Goal: Transaction & Acquisition: Purchase product/service

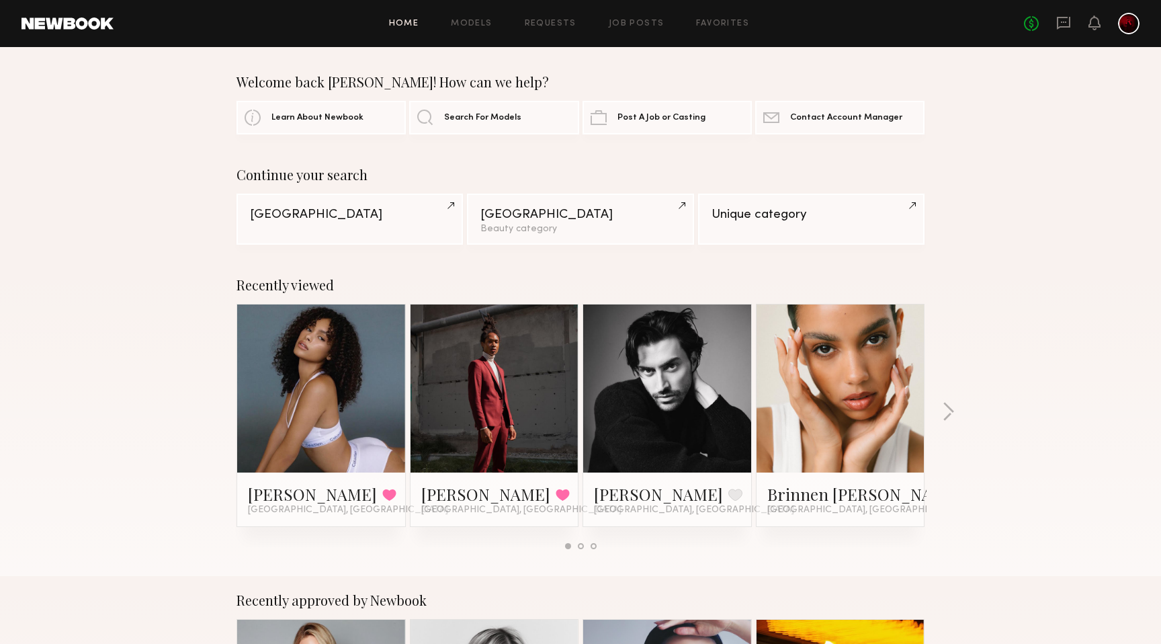
click at [643, 15] on div "Home Models Requests Job Posts Favorites Sign Out No fees up to $5,000" at bounding box center [627, 23] width 1026 height 21
click at [638, 26] on link "Job Posts" at bounding box center [637, 23] width 56 height 9
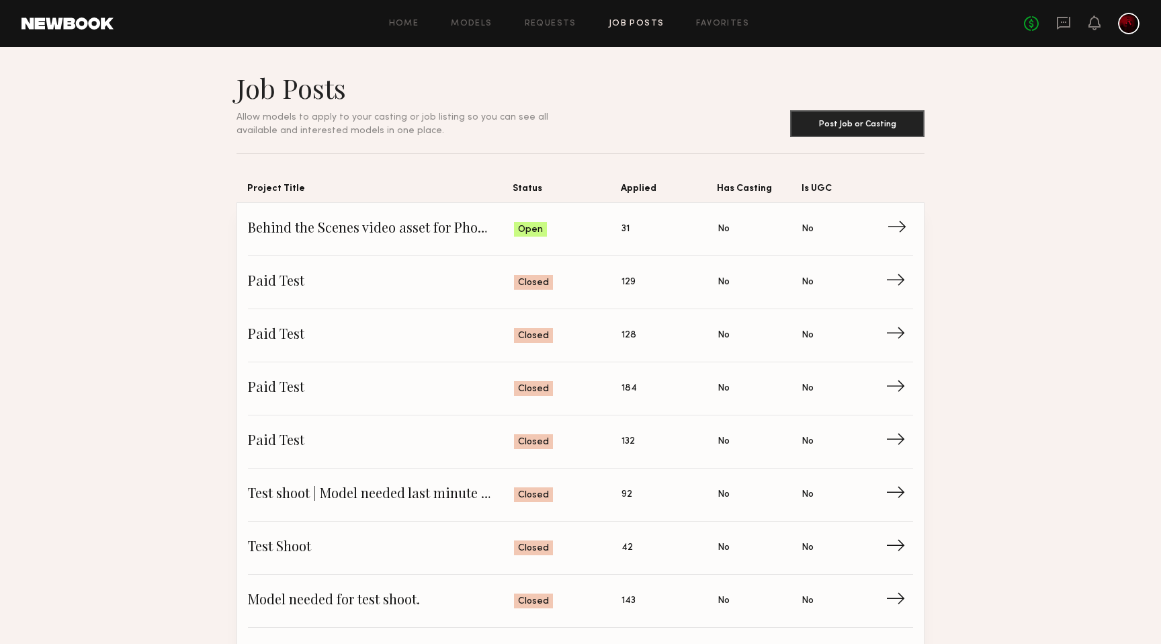
click at [599, 231] on span "Status: Open" at bounding box center [568, 229] width 108 height 20
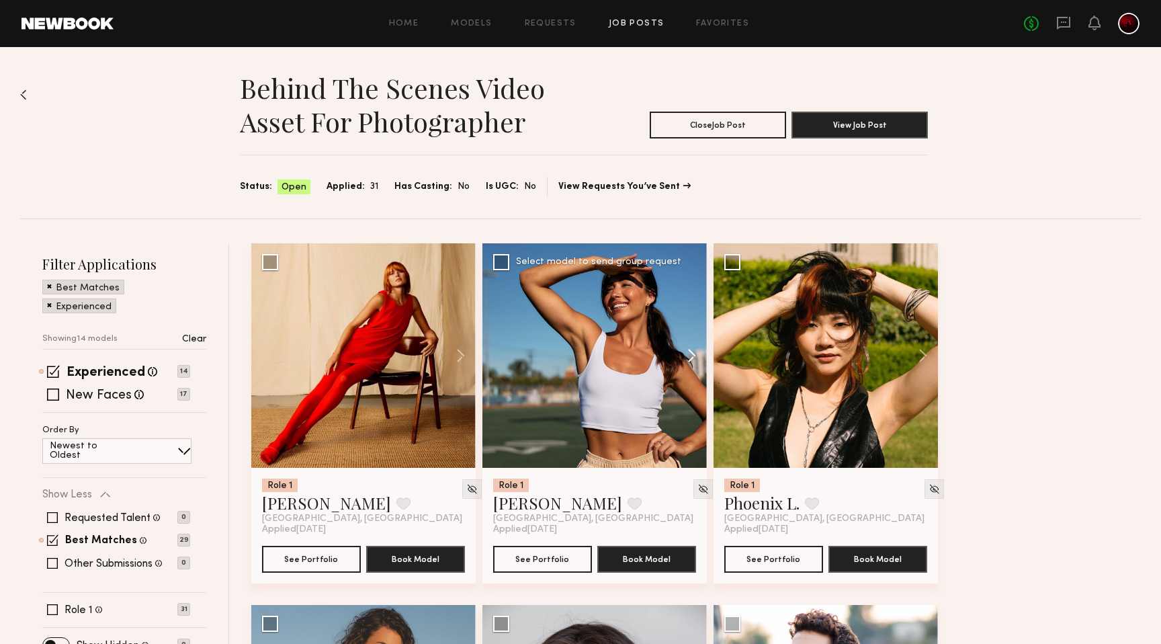
click at [687, 355] on button at bounding box center [685, 355] width 43 height 224
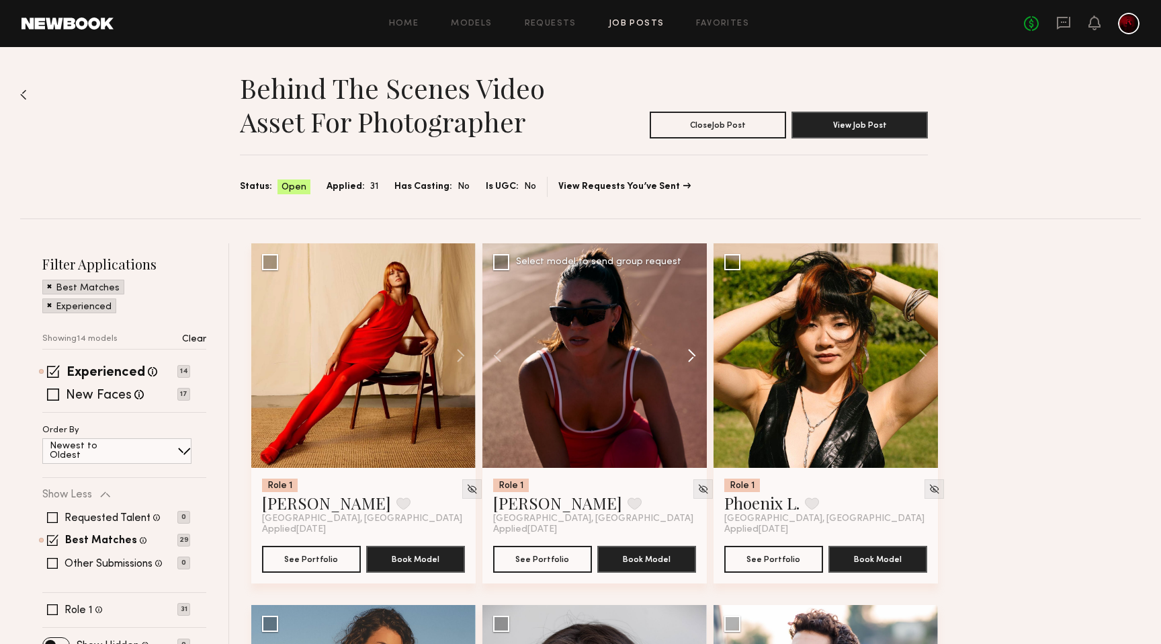
click at [687, 355] on button at bounding box center [685, 355] width 43 height 224
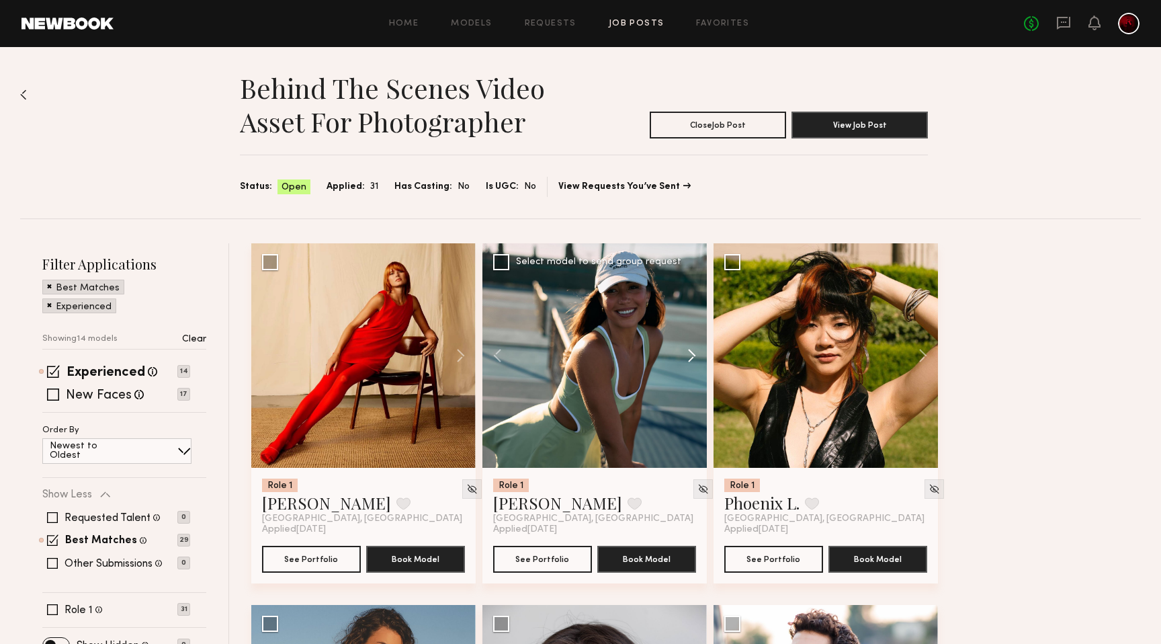
click at [687, 355] on button at bounding box center [685, 355] width 43 height 224
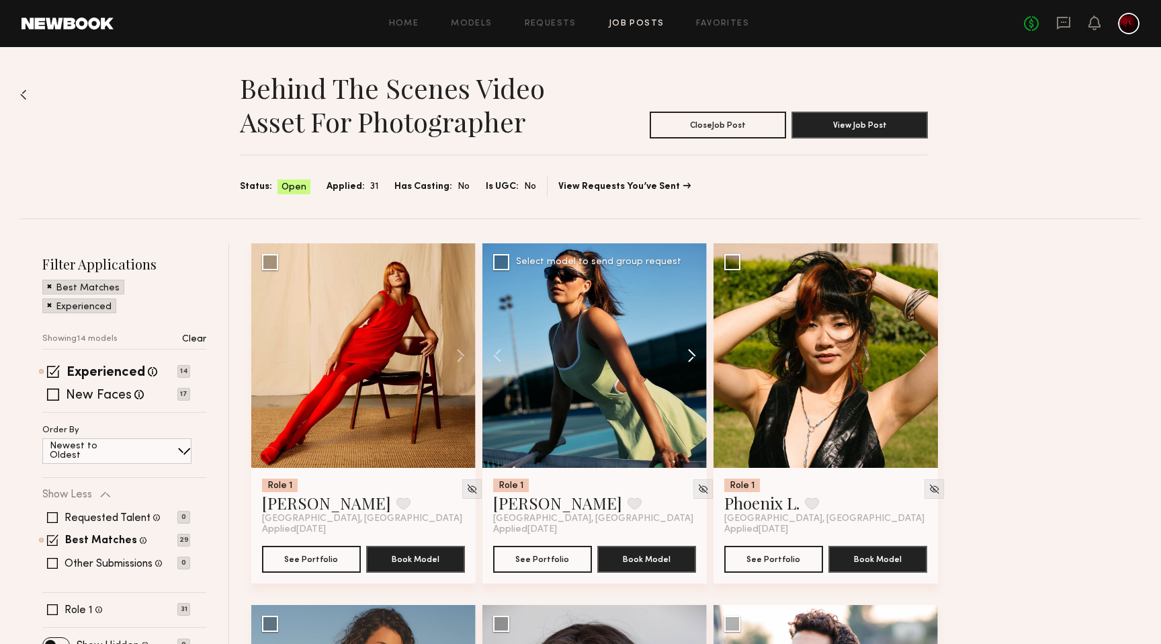
click at [687, 355] on button at bounding box center [685, 355] width 43 height 224
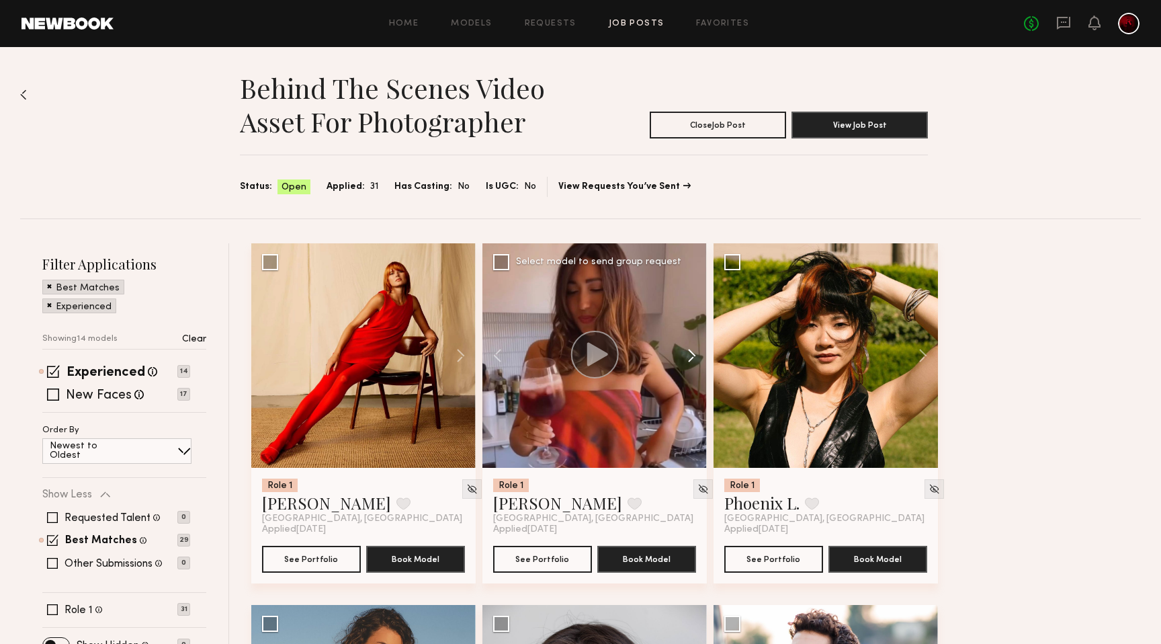
click at [687, 355] on button at bounding box center [685, 355] width 43 height 224
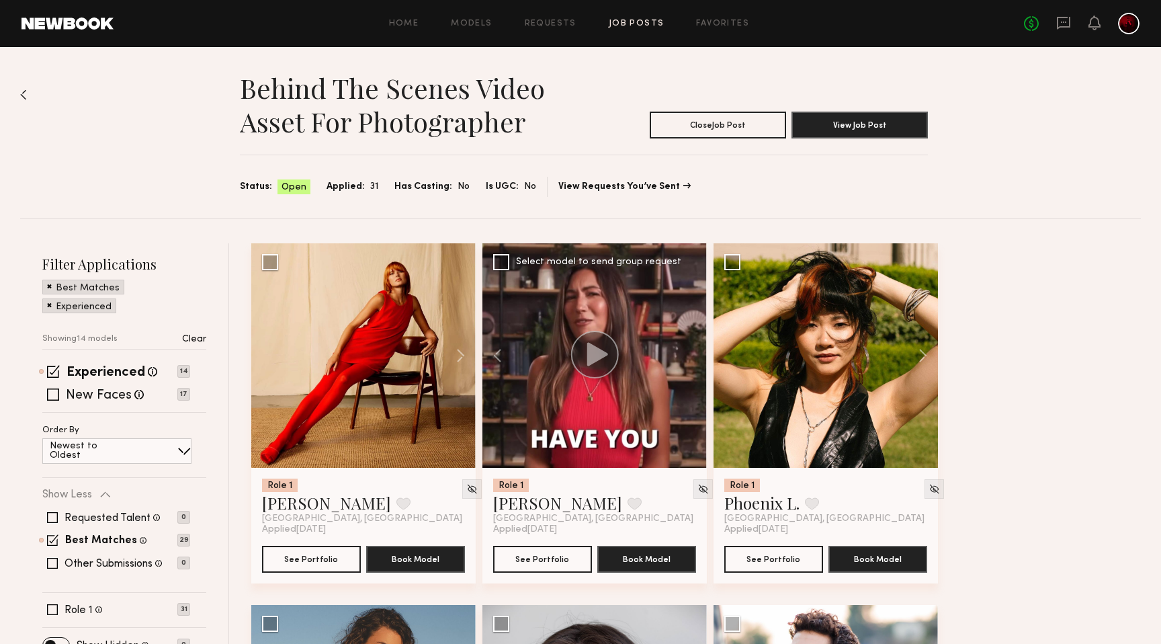
click at [687, 355] on div at bounding box center [594, 355] width 224 height 224
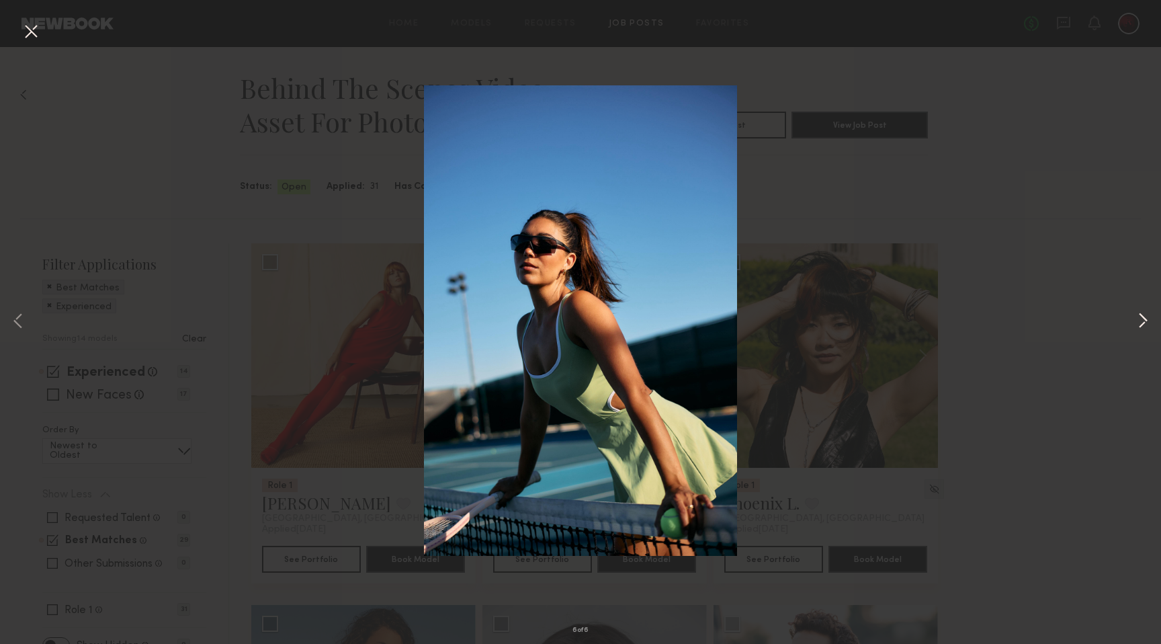
click at [1145, 318] on button at bounding box center [1143, 321] width 16 height 515
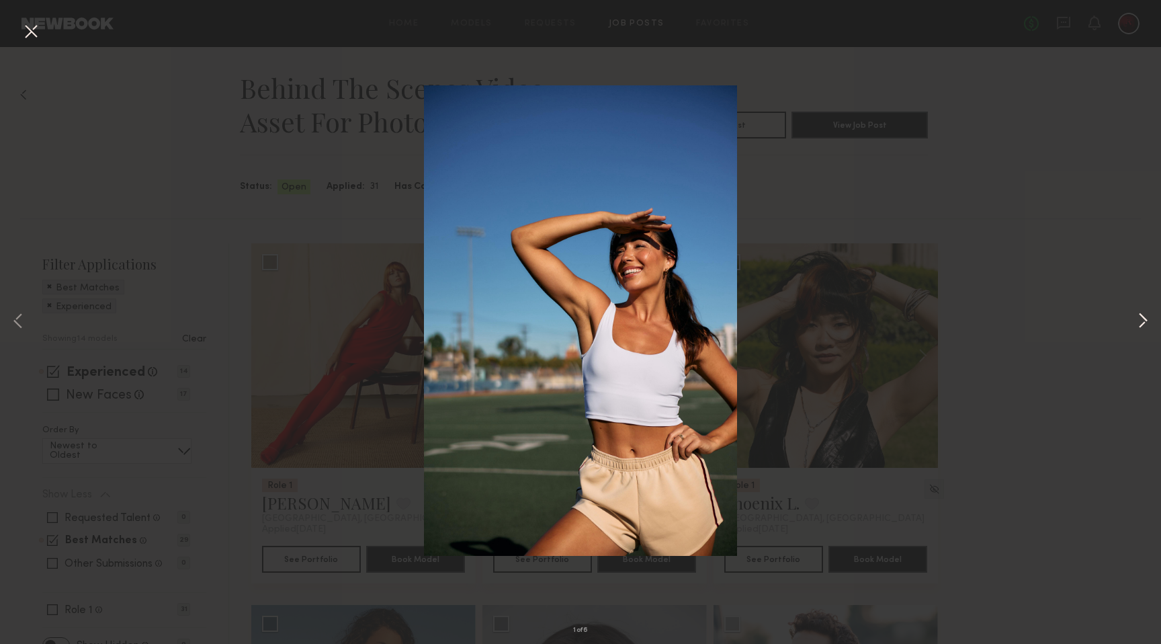
click at [1145, 324] on button at bounding box center [1143, 321] width 16 height 515
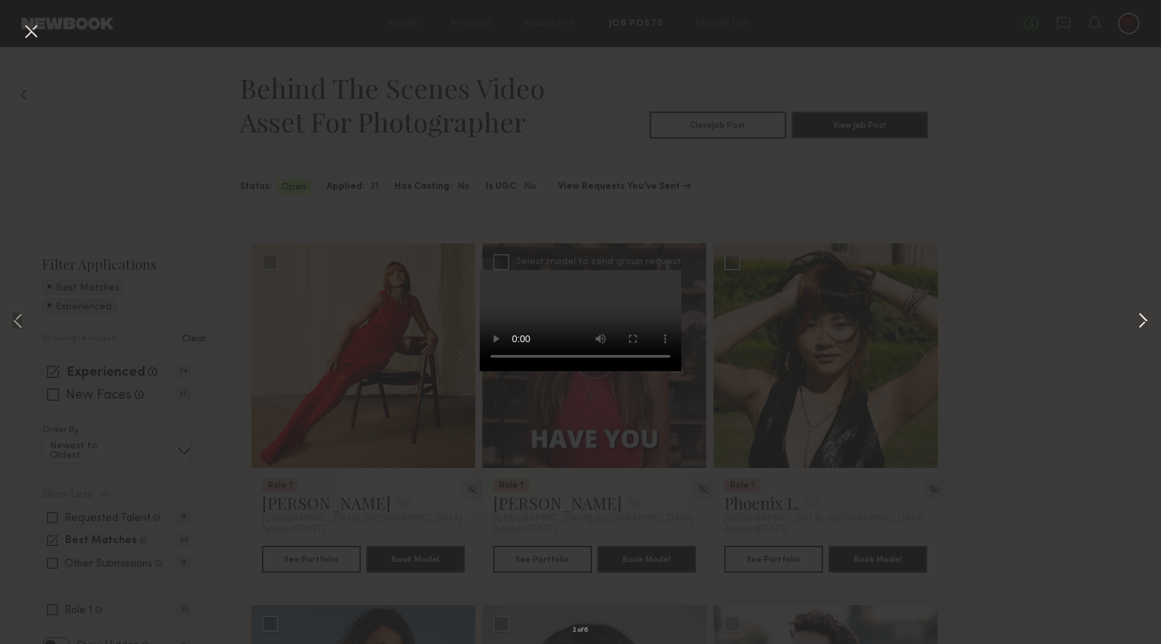
click at [1145, 324] on button at bounding box center [1143, 321] width 16 height 515
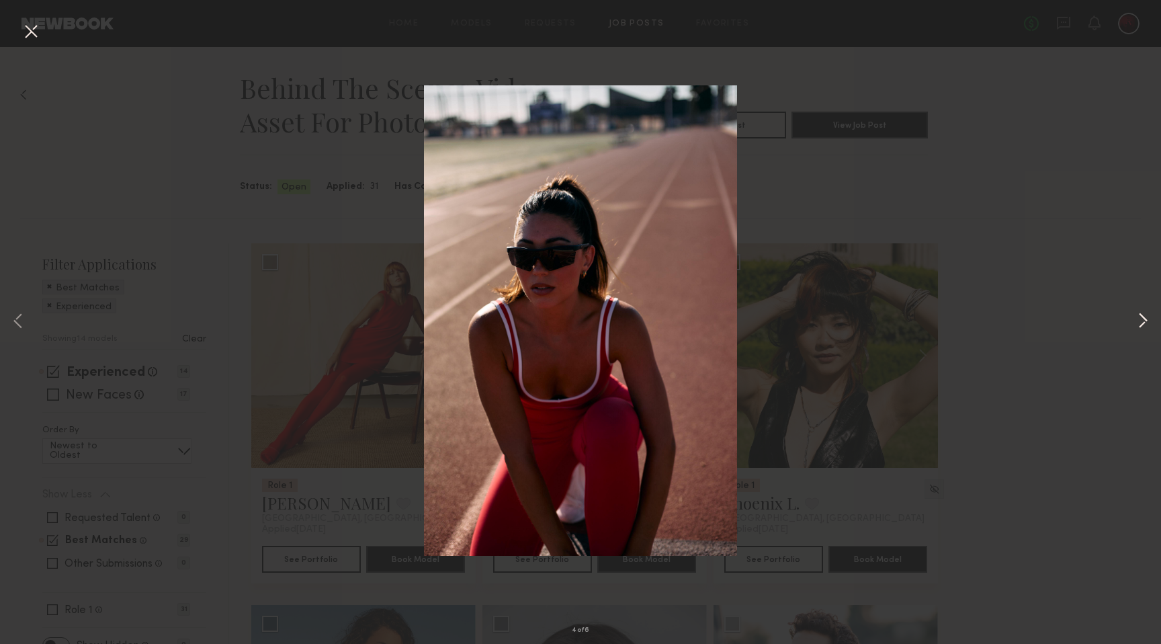
click at [1145, 324] on button at bounding box center [1143, 321] width 16 height 515
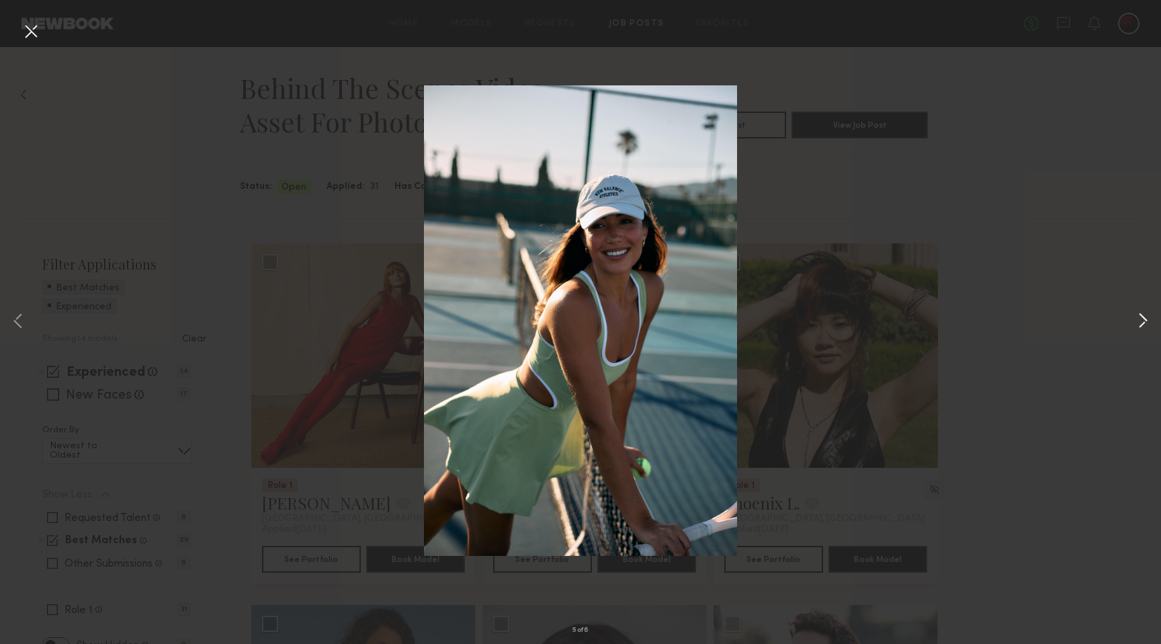
click at [1145, 324] on button at bounding box center [1143, 321] width 16 height 515
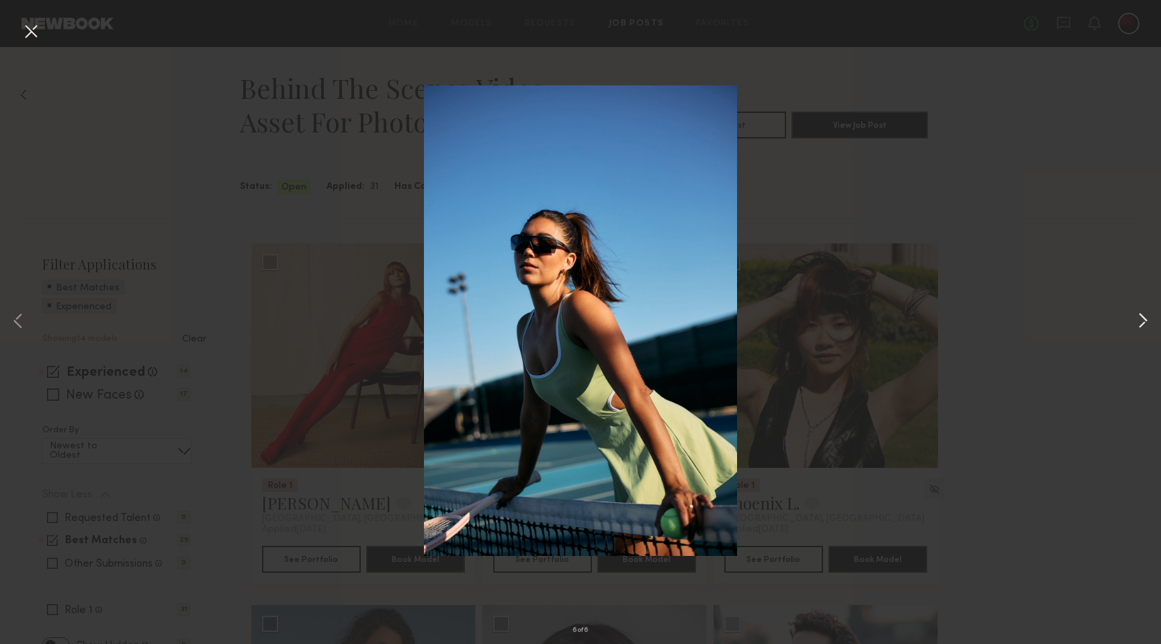
click at [1145, 324] on button at bounding box center [1143, 321] width 16 height 515
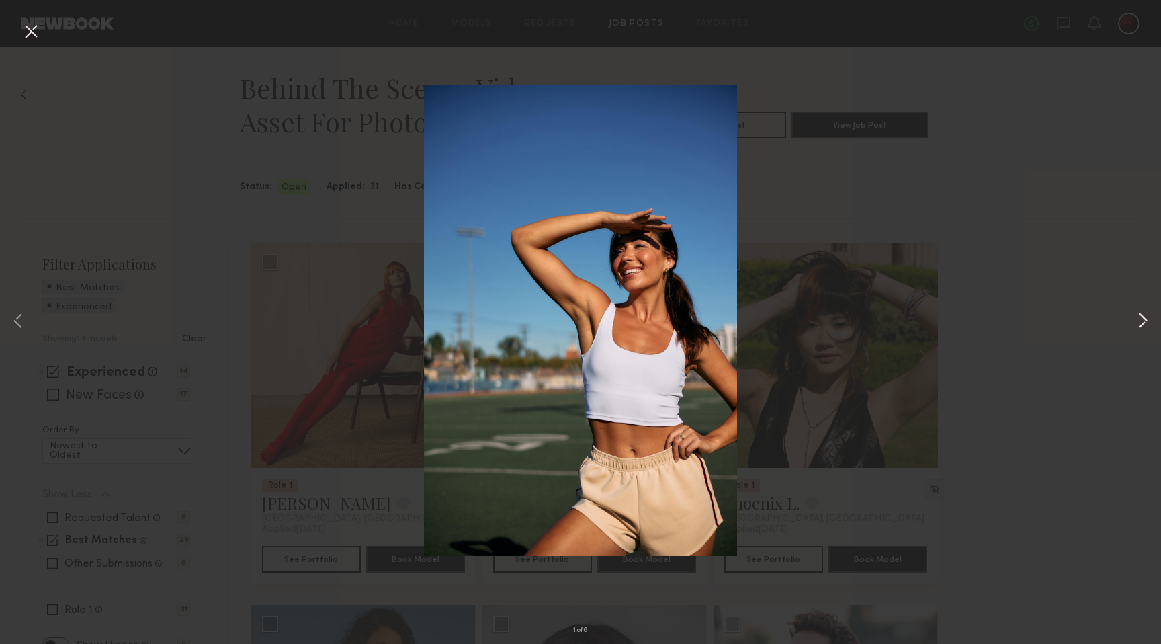
click at [1145, 324] on button at bounding box center [1143, 321] width 16 height 515
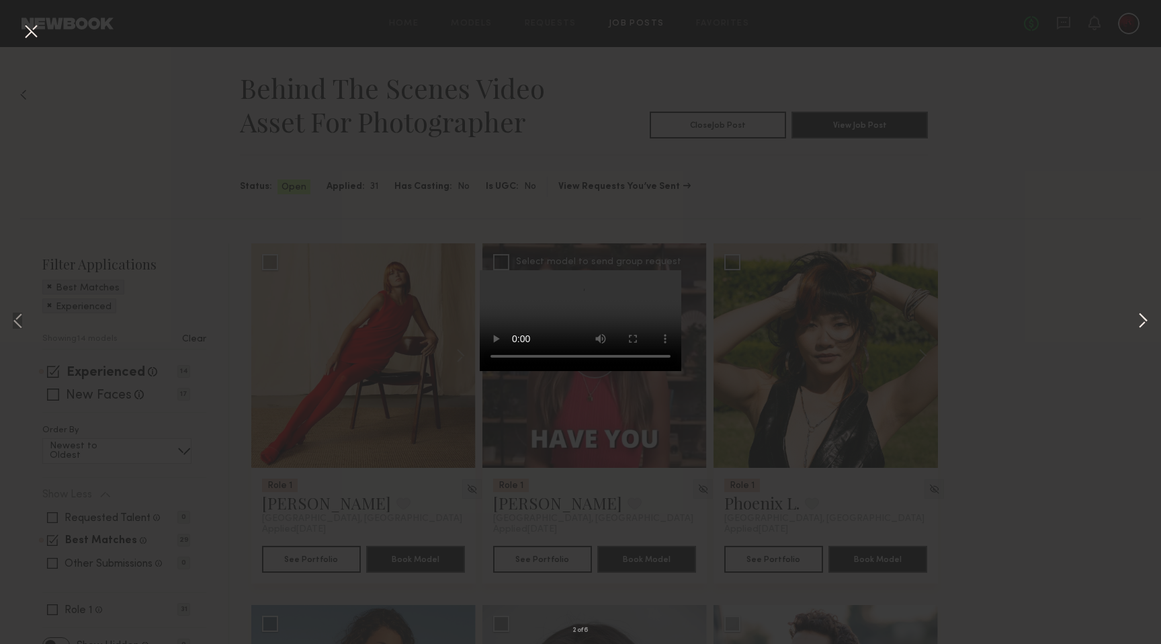
click at [1145, 324] on button at bounding box center [1143, 321] width 16 height 515
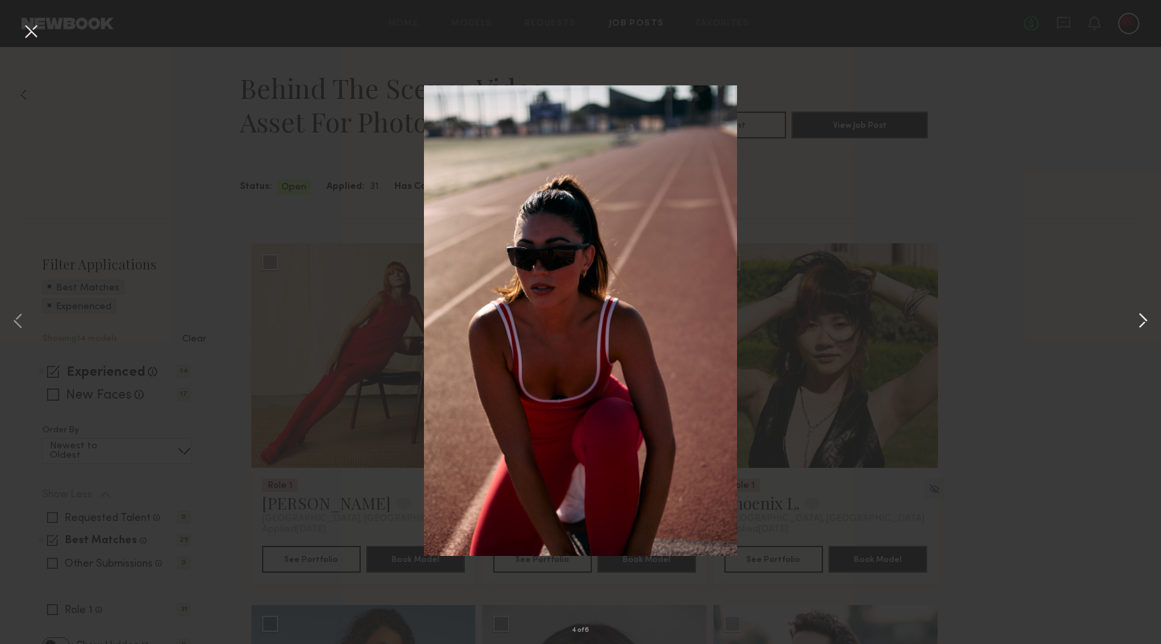
click at [1145, 324] on button at bounding box center [1143, 321] width 16 height 515
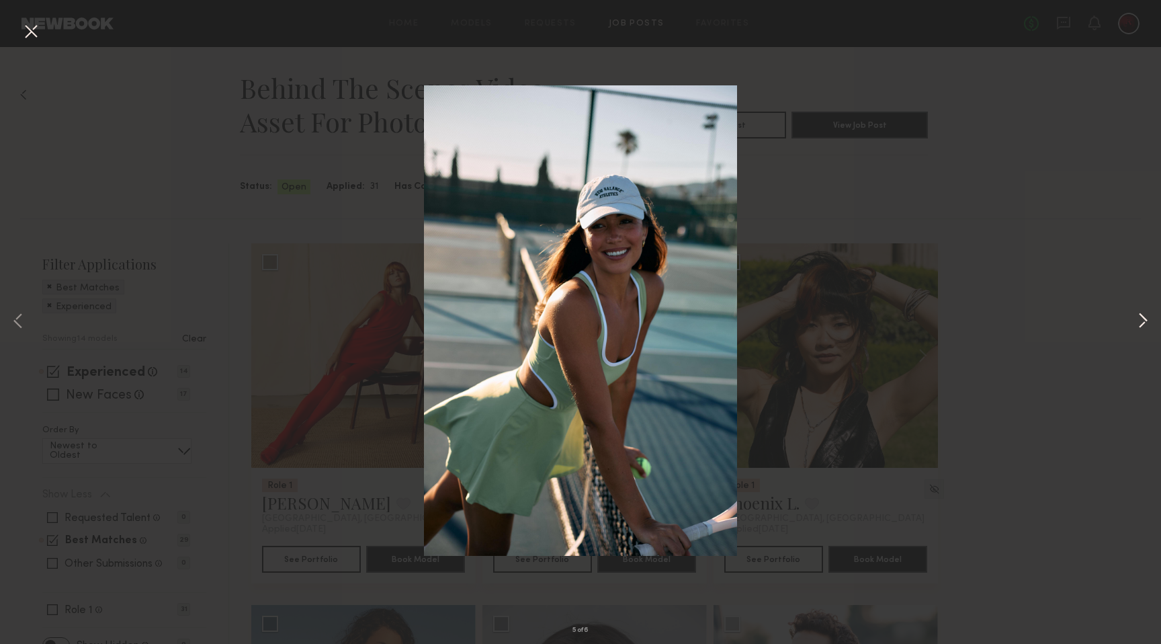
click at [1145, 324] on button at bounding box center [1143, 321] width 16 height 515
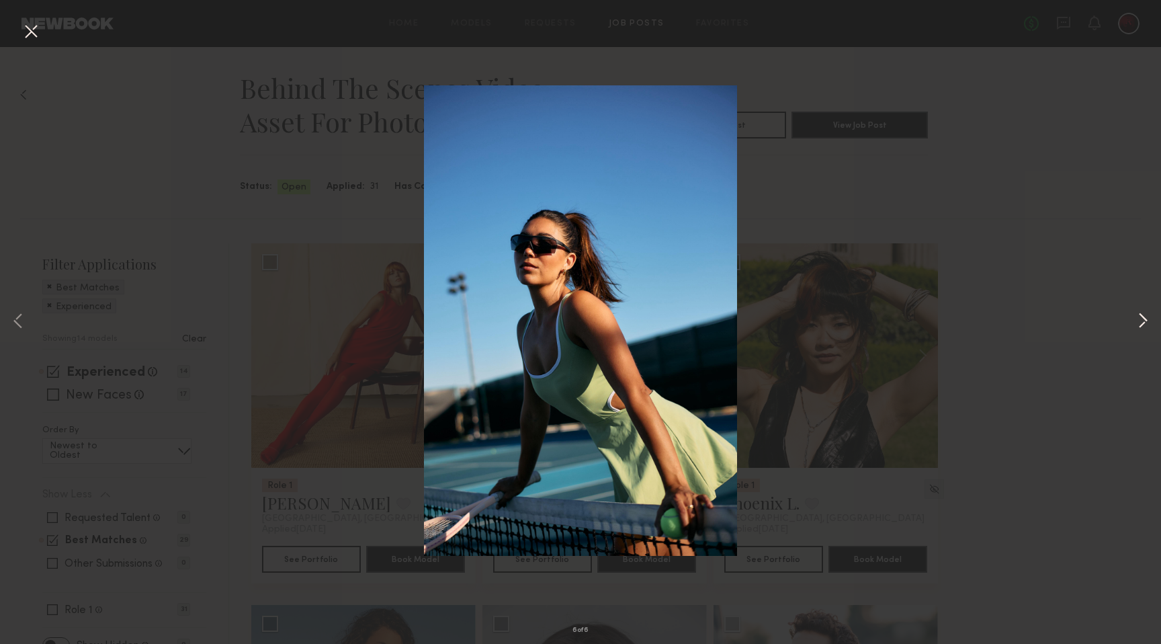
click at [1145, 324] on button at bounding box center [1143, 321] width 16 height 515
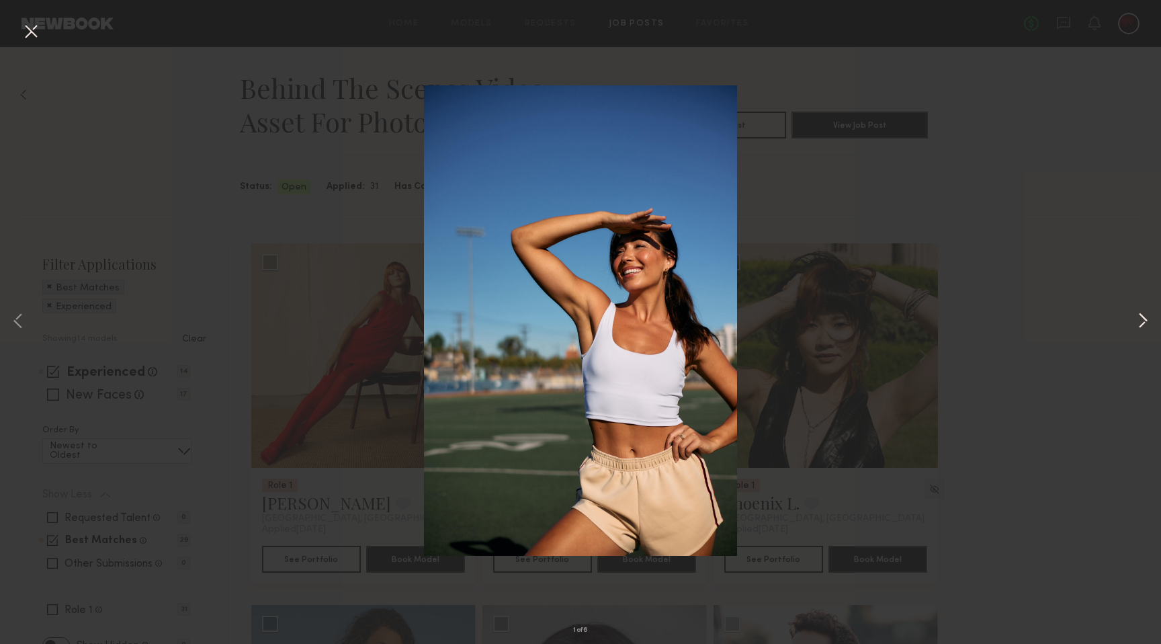
click at [1145, 324] on button at bounding box center [1143, 321] width 16 height 515
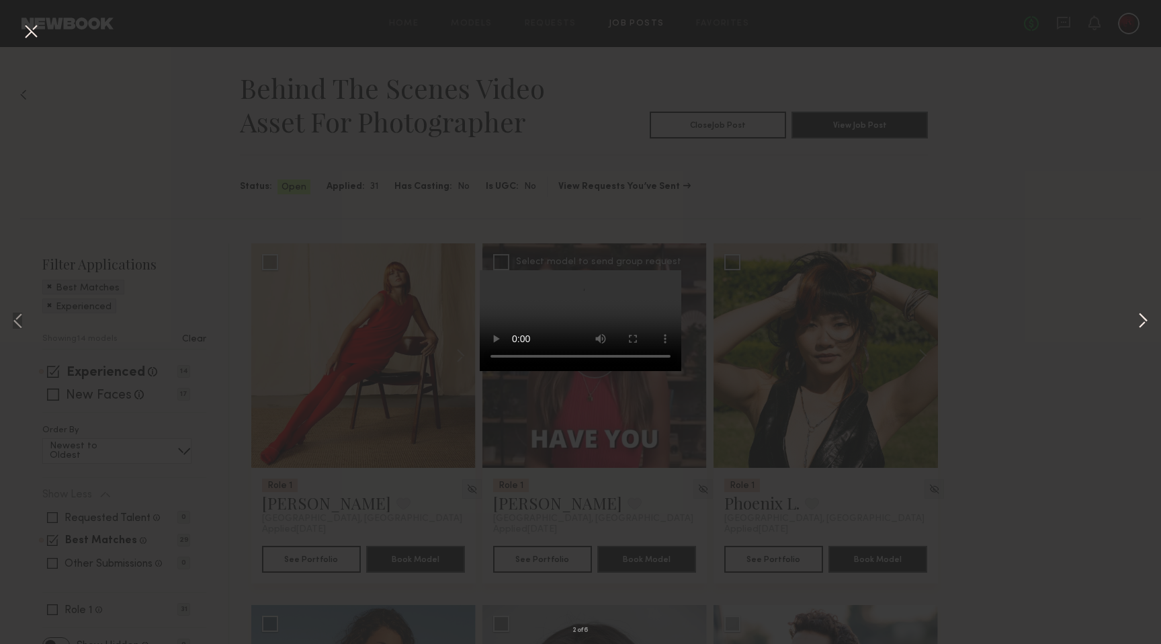
click at [1145, 324] on button at bounding box center [1143, 321] width 16 height 515
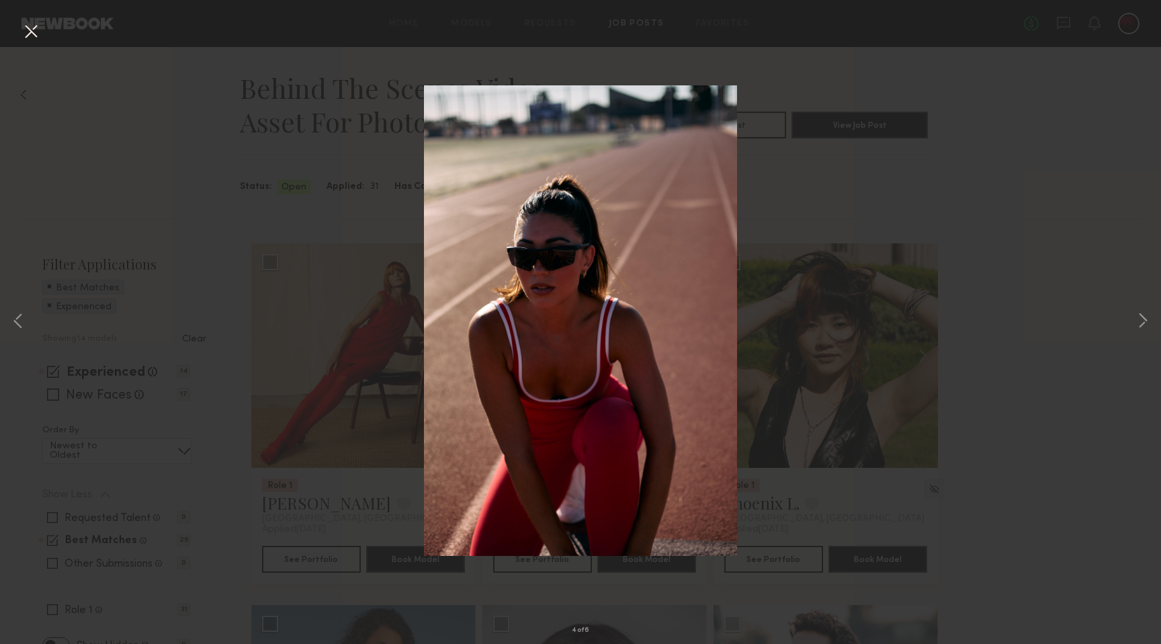
click at [24, 34] on button at bounding box center [30, 32] width 21 height 24
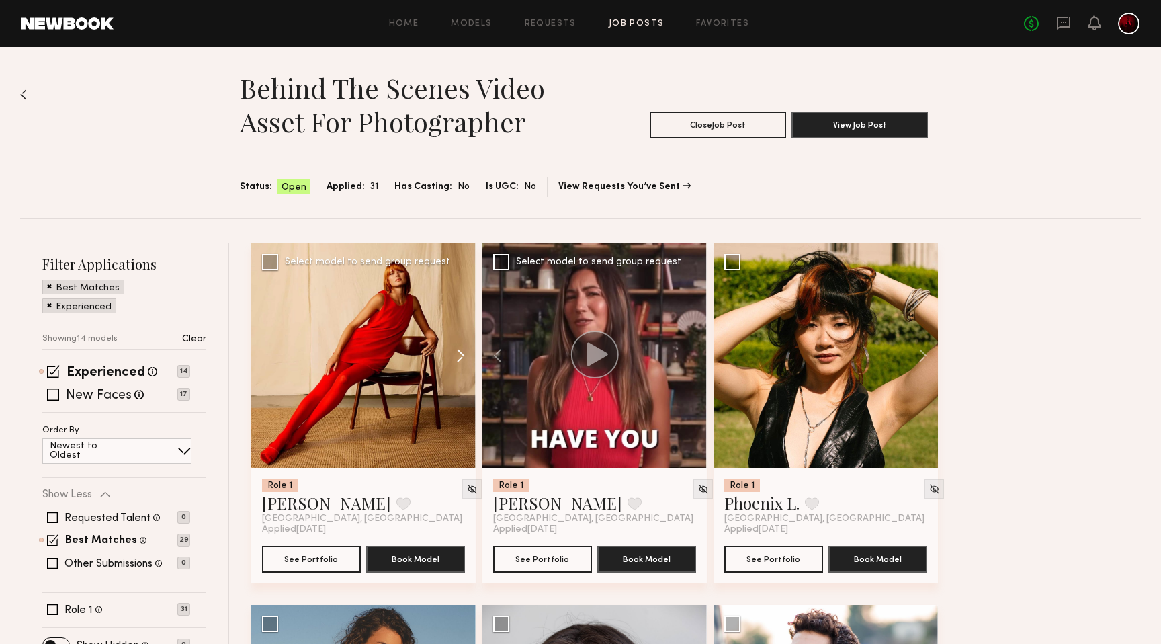
click at [456, 357] on button at bounding box center [454, 355] width 43 height 224
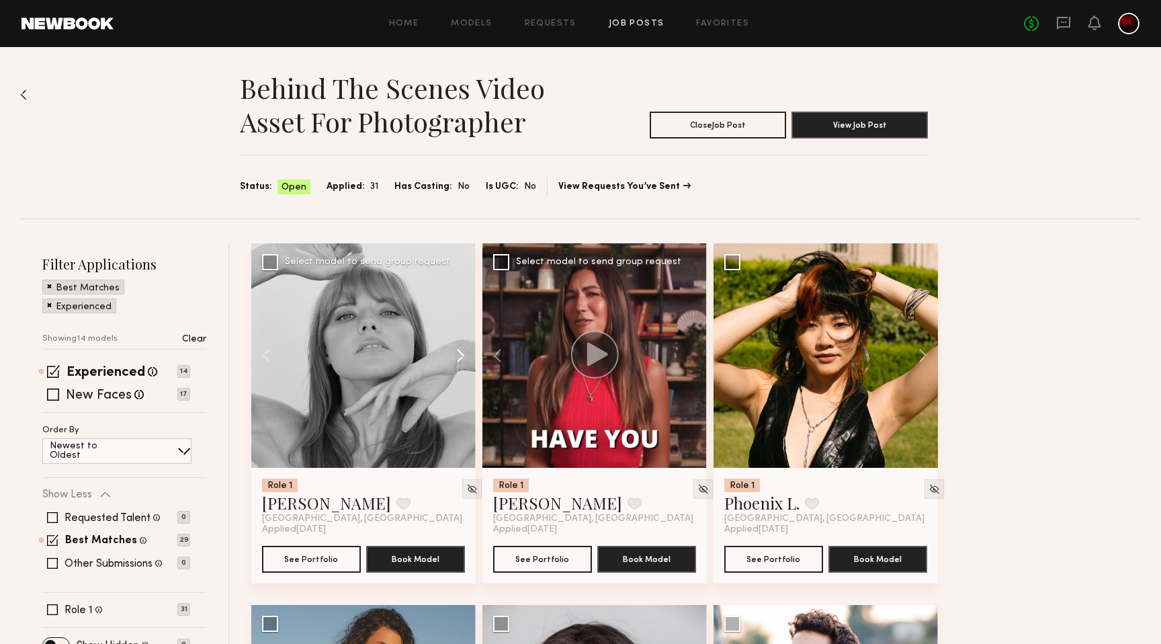
click at [456, 357] on button at bounding box center [454, 355] width 43 height 224
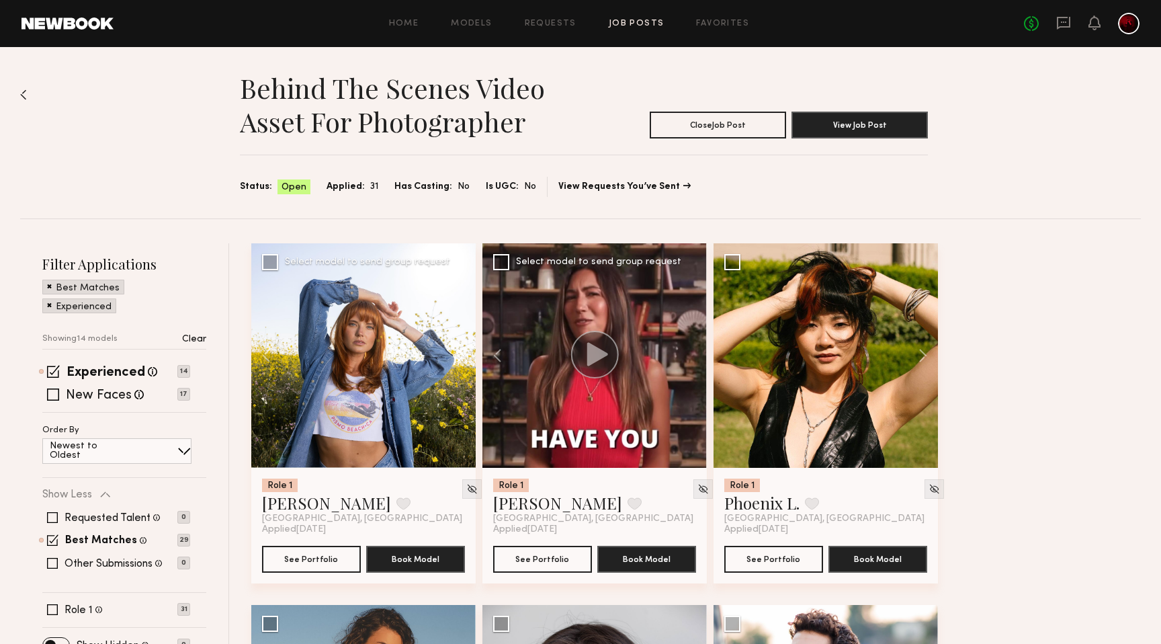
click at [456, 357] on button at bounding box center [454, 355] width 43 height 224
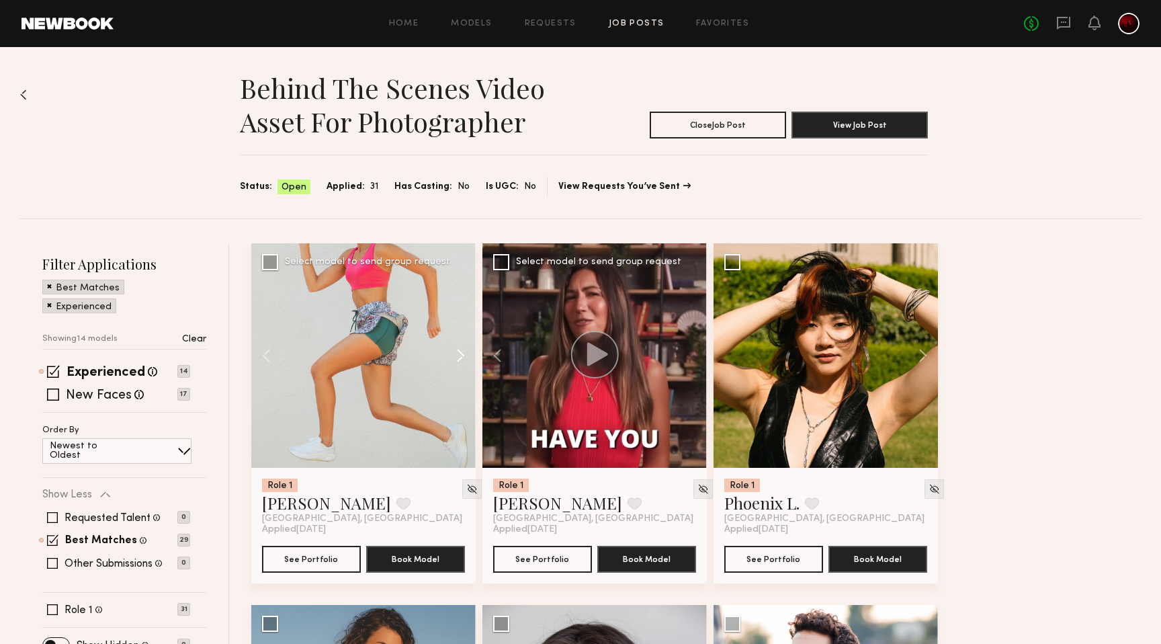
click at [456, 357] on button at bounding box center [454, 355] width 43 height 224
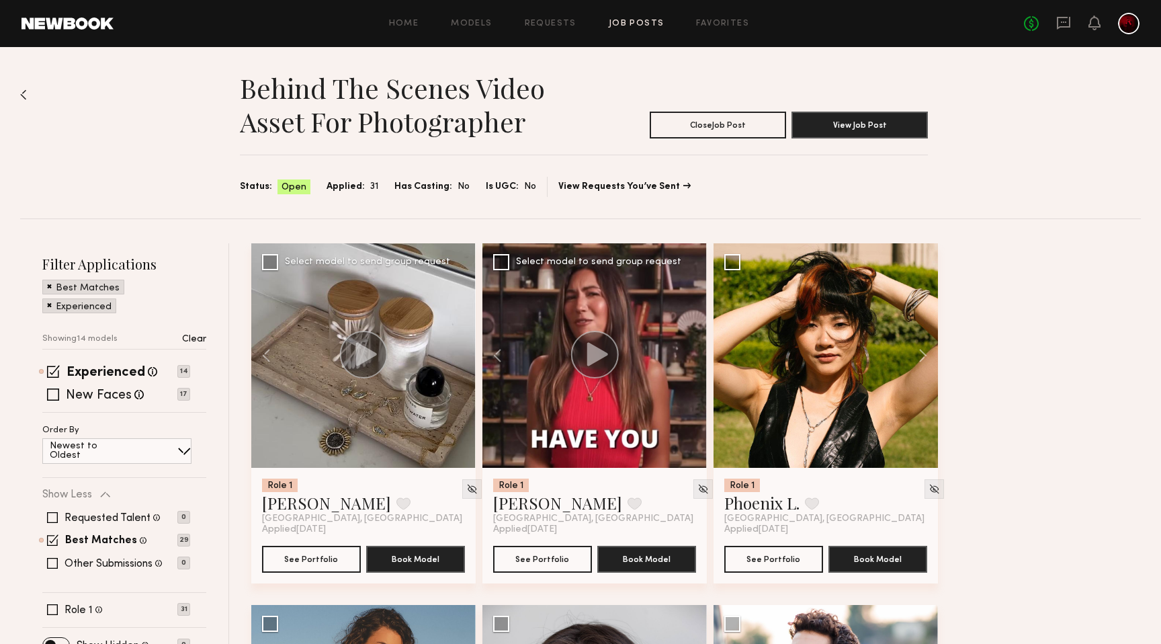
click at [456, 357] on div at bounding box center [363, 355] width 224 height 224
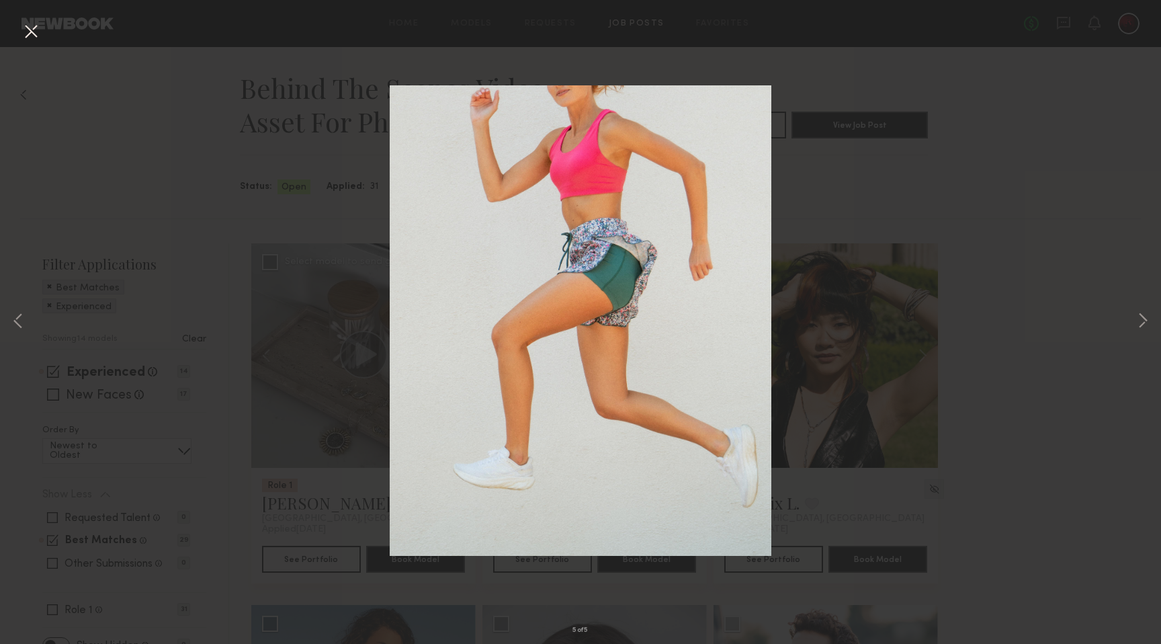
click at [30, 38] on button at bounding box center [30, 32] width 21 height 24
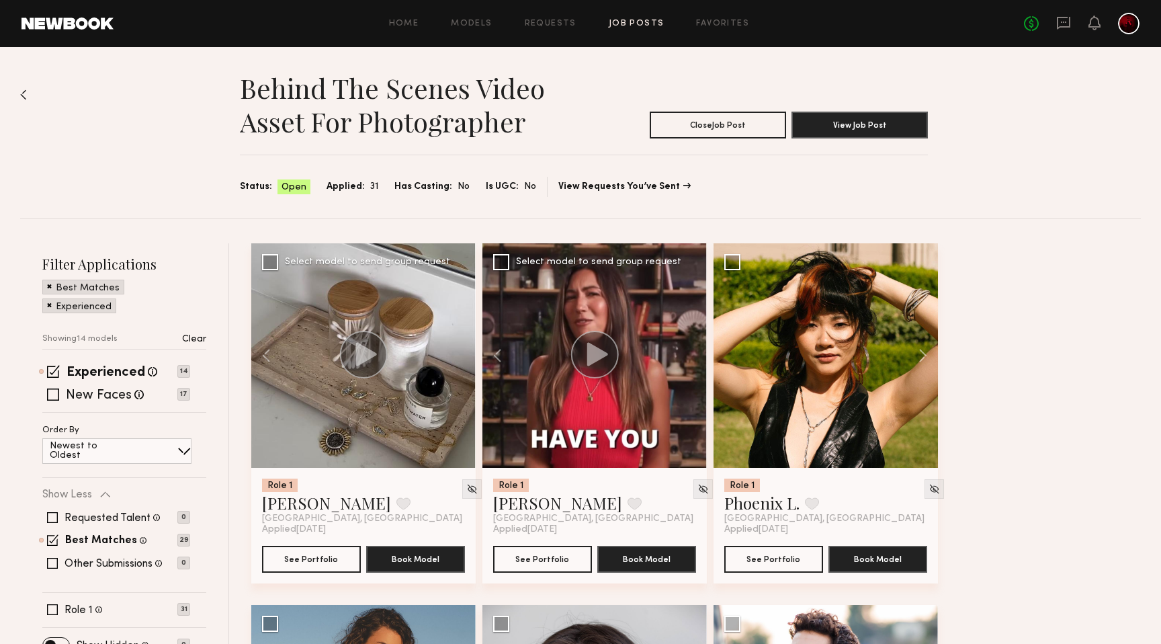
click at [50, 304] on span at bounding box center [49, 304] width 5 height 12
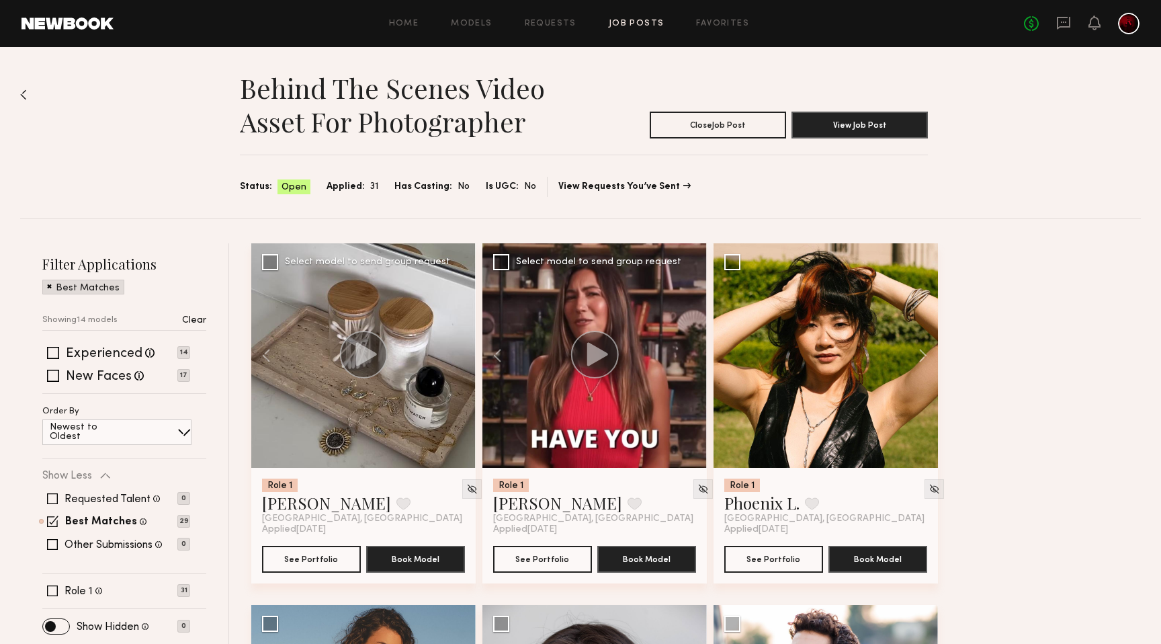
click at [49, 288] on span at bounding box center [49, 285] width 5 height 12
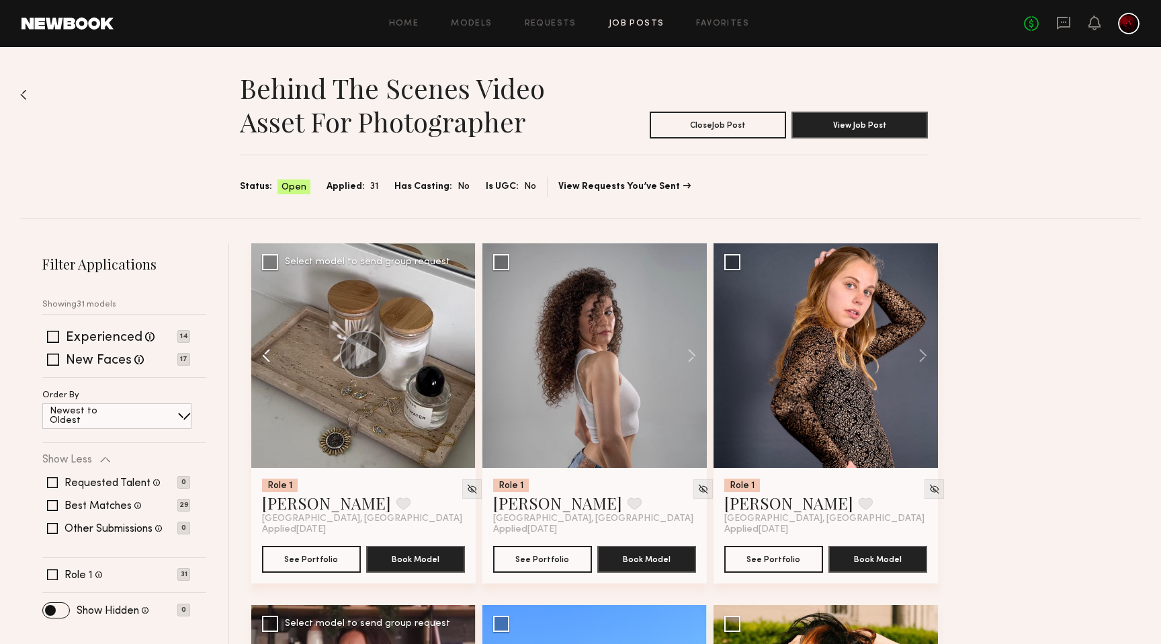
click at [266, 355] on button at bounding box center [272, 355] width 43 height 224
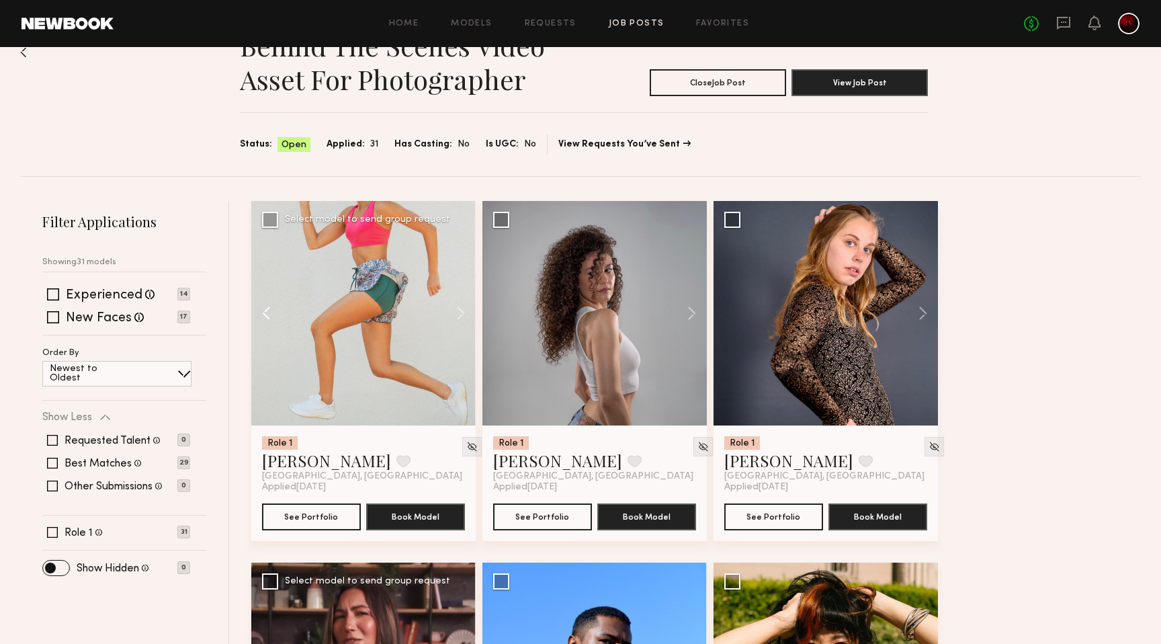
scroll to position [44, 0]
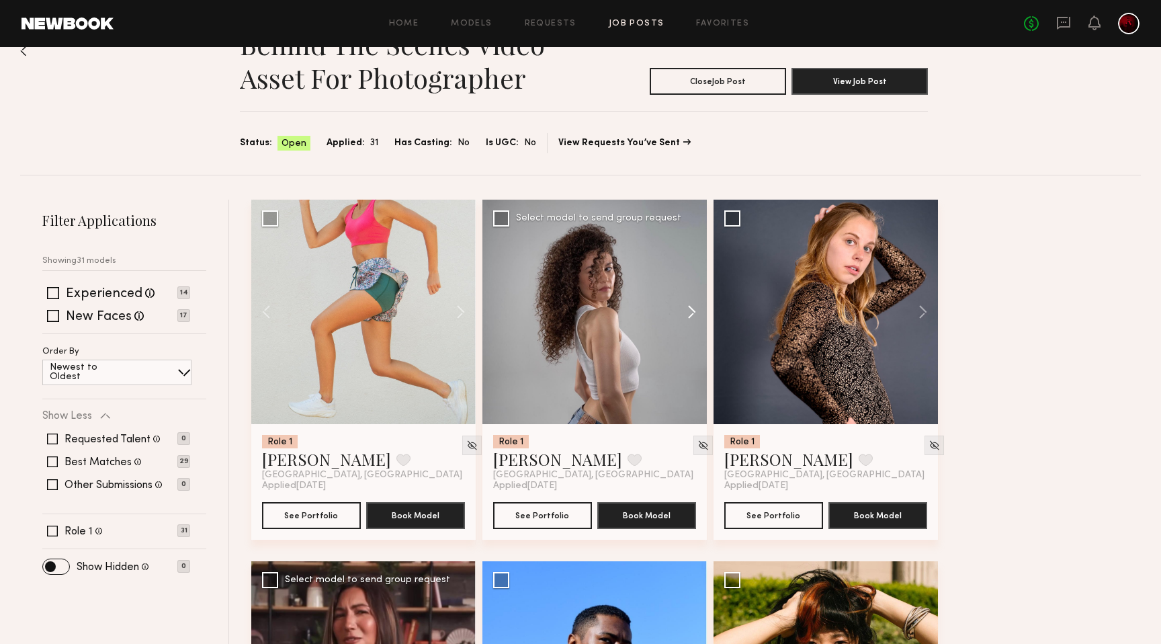
click at [692, 314] on button at bounding box center [685, 312] width 43 height 224
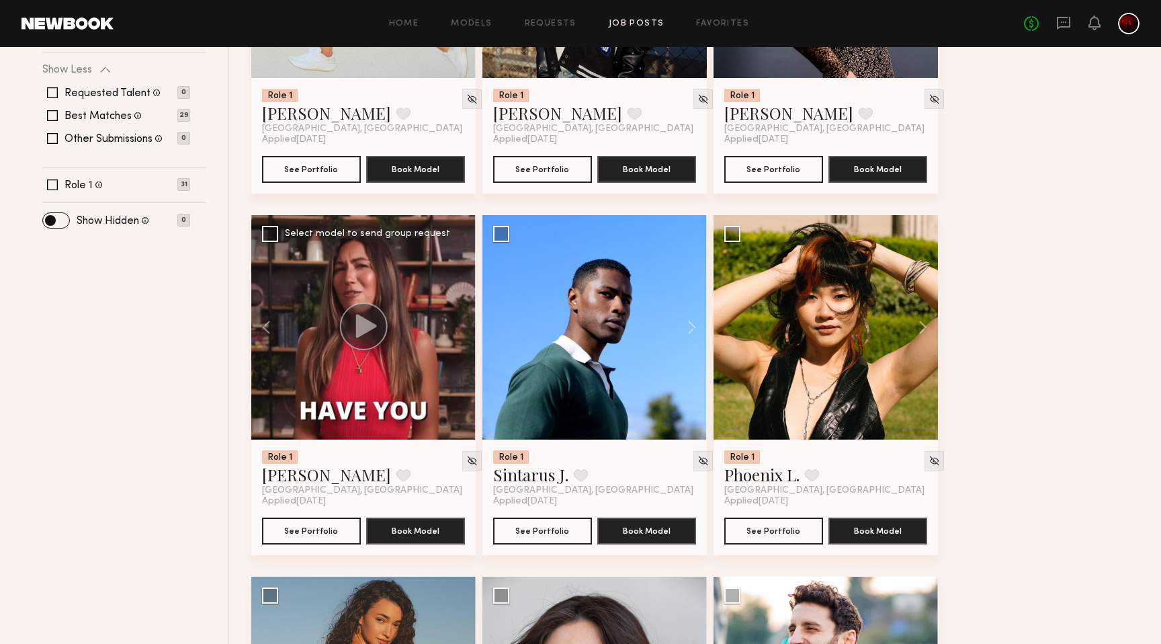
scroll to position [391, 0]
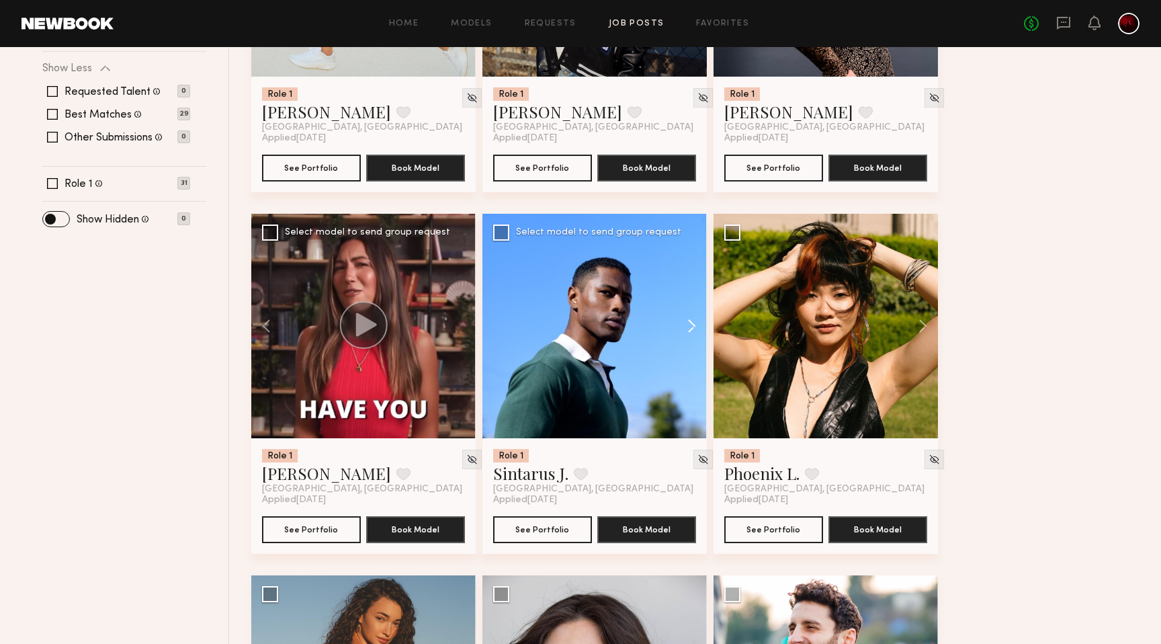
click at [689, 330] on button at bounding box center [685, 326] width 43 height 224
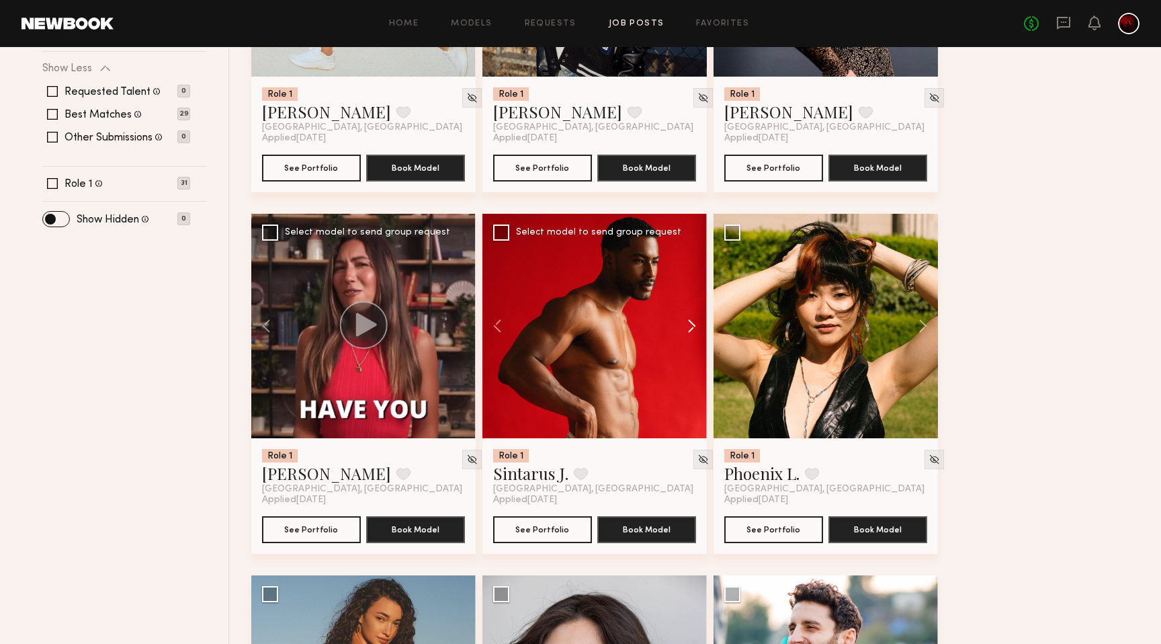
click at [689, 330] on button at bounding box center [685, 326] width 43 height 224
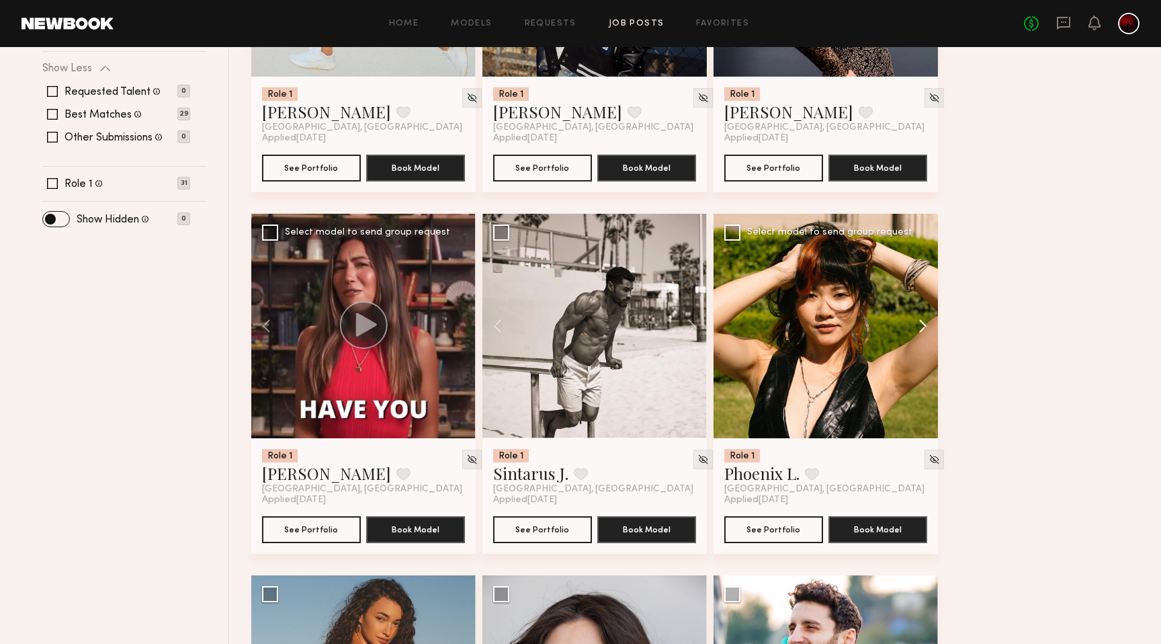
click at [922, 324] on button at bounding box center [916, 326] width 43 height 224
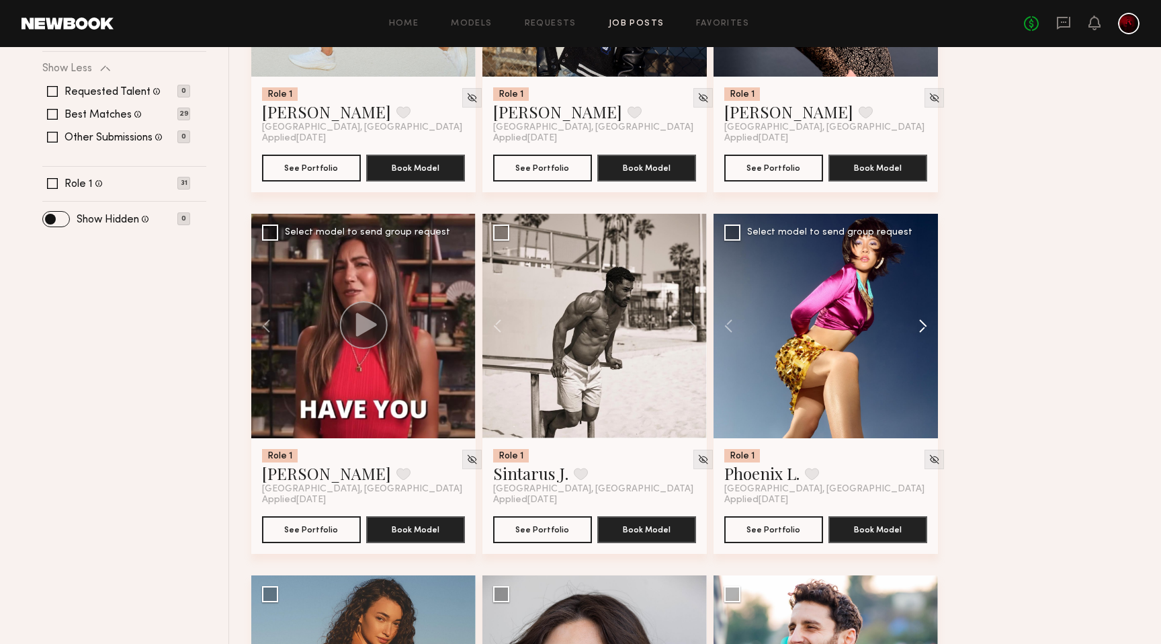
click at [922, 324] on button at bounding box center [916, 326] width 43 height 224
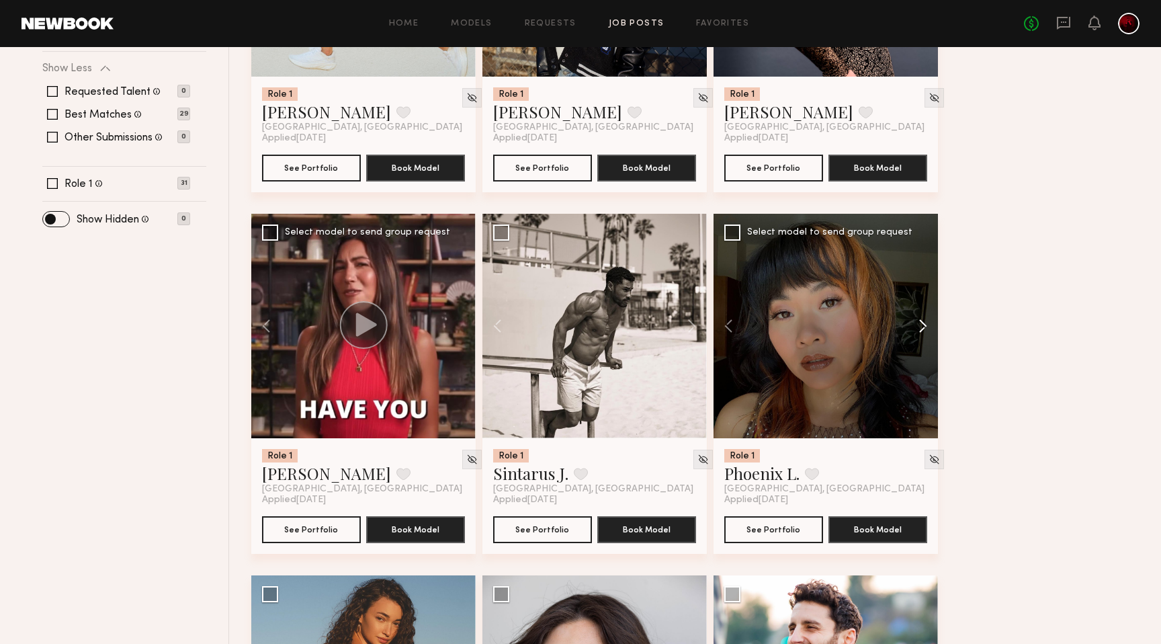
click at [922, 324] on button at bounding box center [916, 326] width 43 height 224
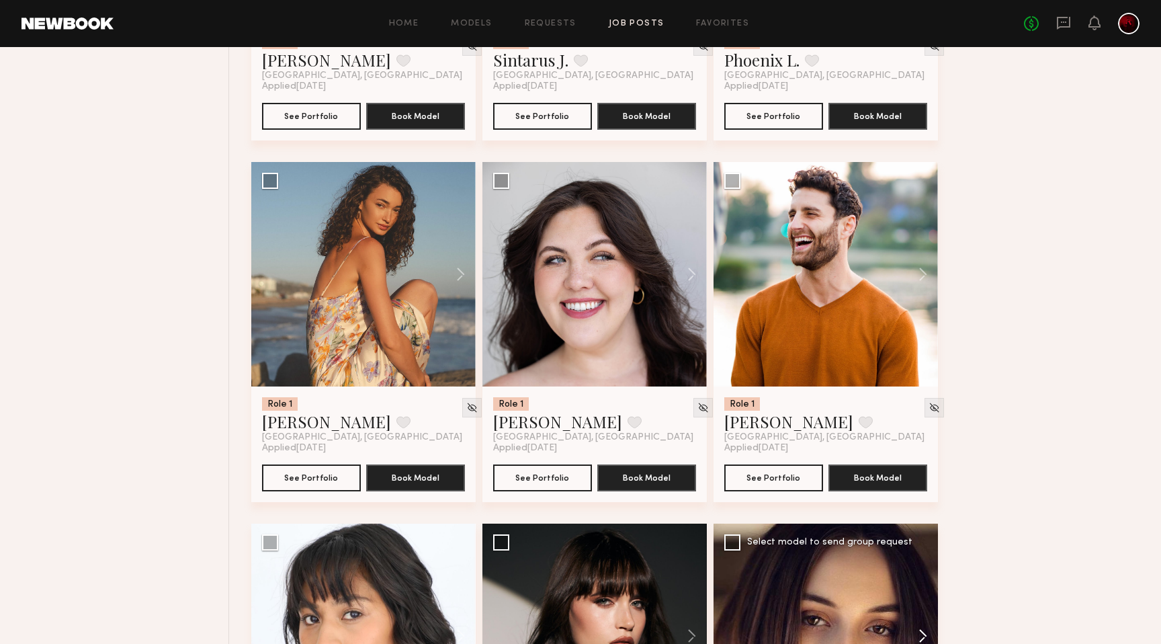
scroll to position [795, 0]
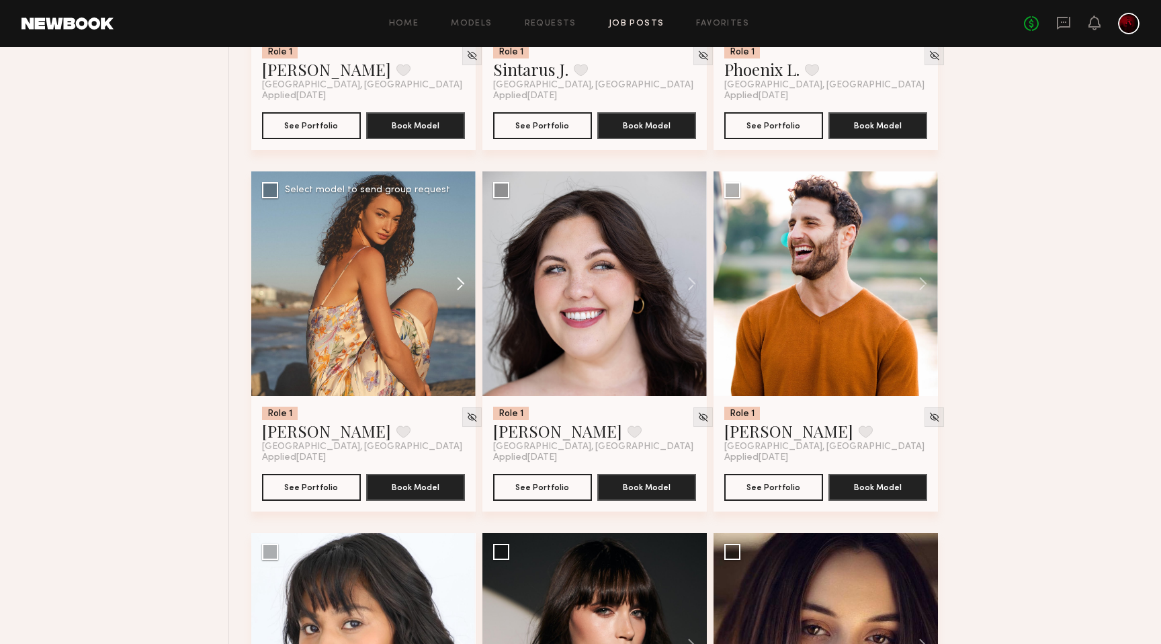
click at [456, 283] on button at bounding box center [454, 283] width 43 height 224
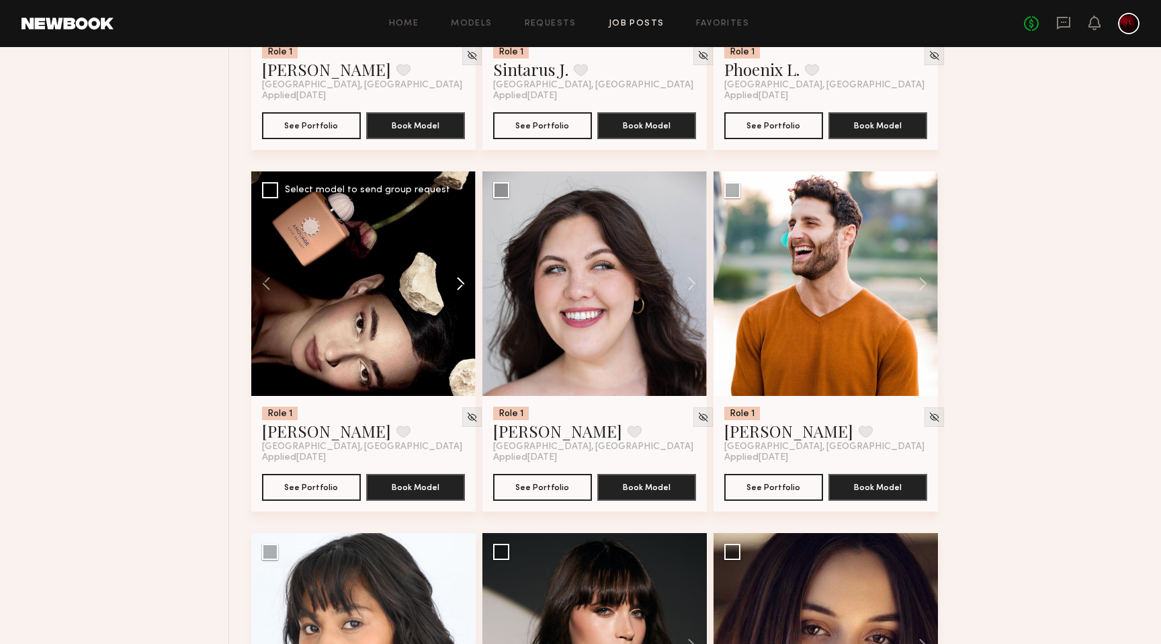
click at [456, 283] on button at bounding box center [454, 283] width 43 height 224
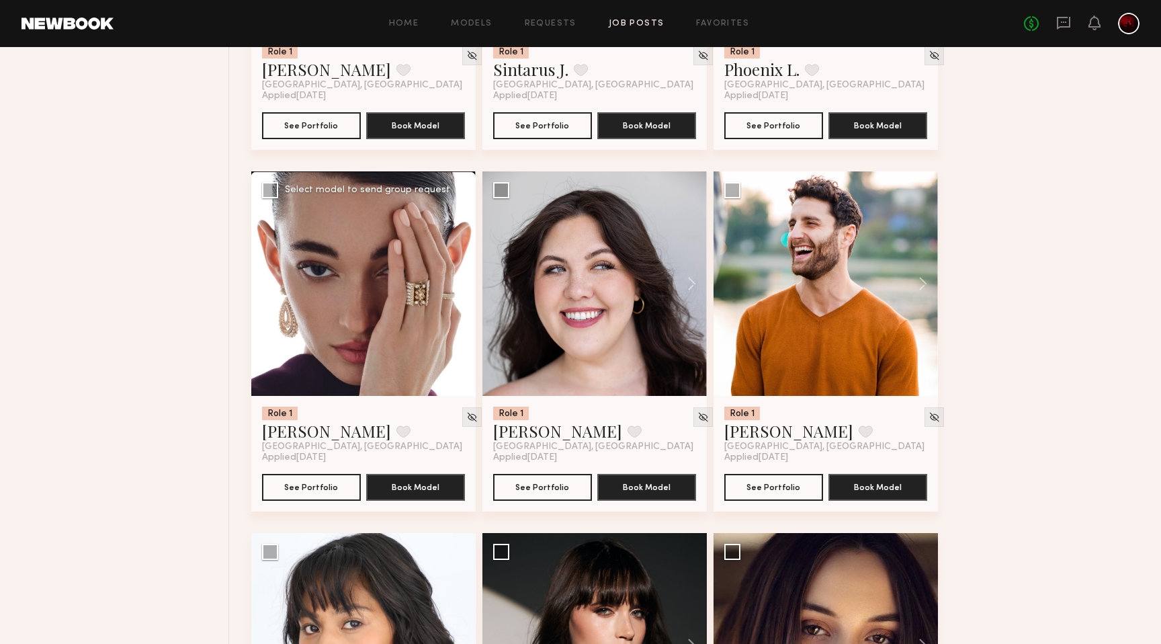
click at [460, 284] on button at bounding box center [454, 283] width 43 height 224
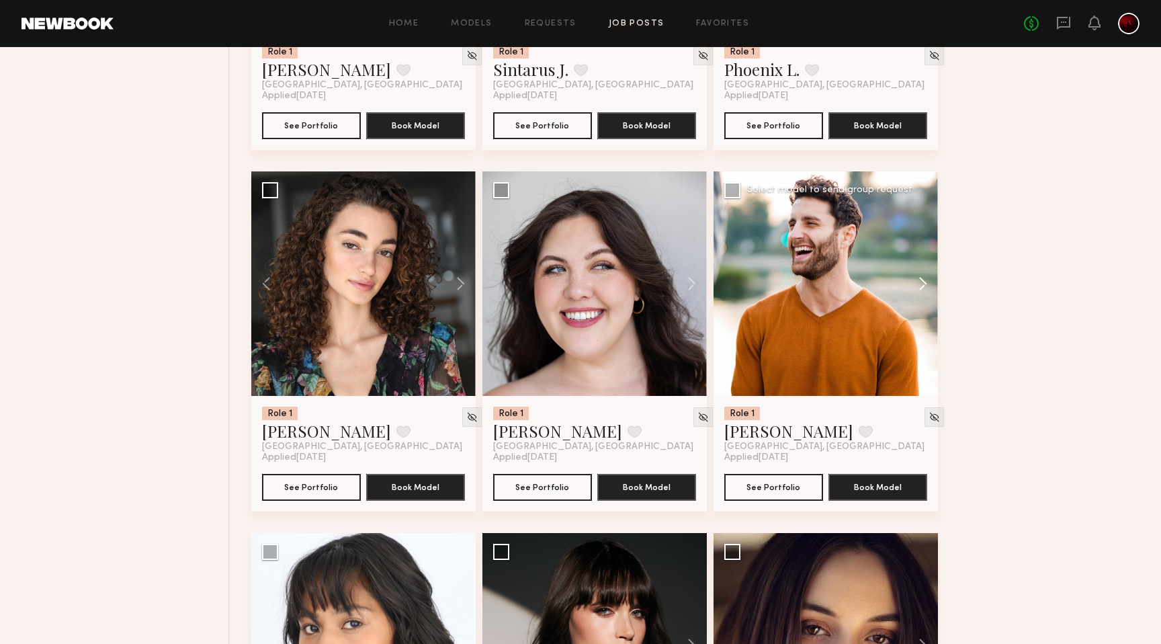
click at [921, 278] on button at bounding box center [916, 283] width 43 height 224
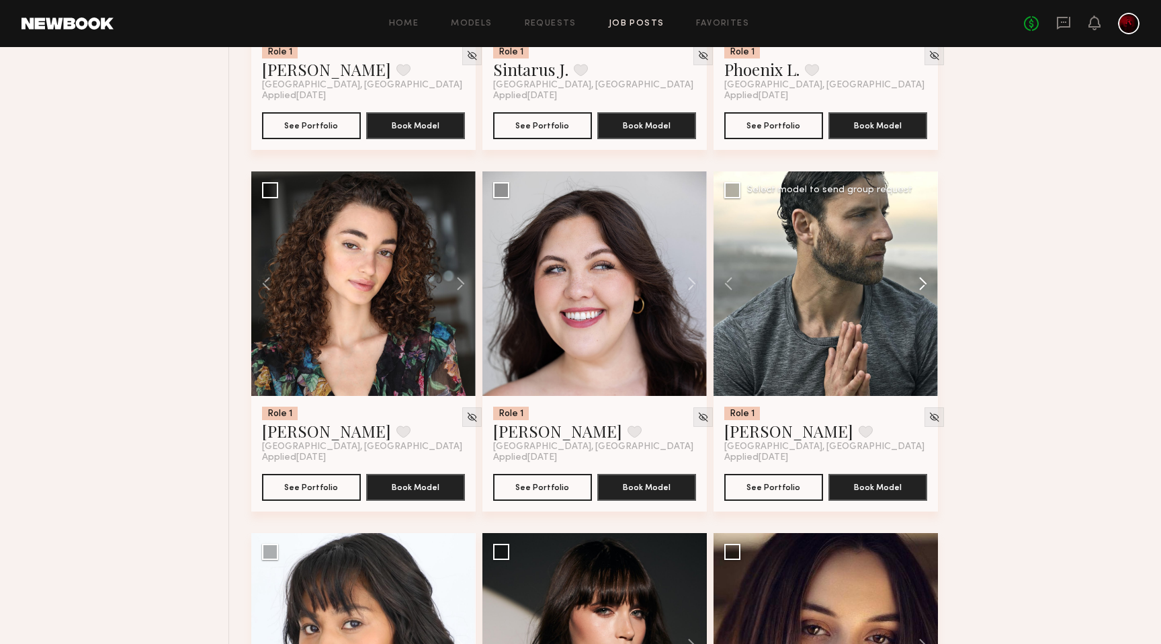
click at [921, 278] on button at bounding box center [916, 283] width 43 height 224
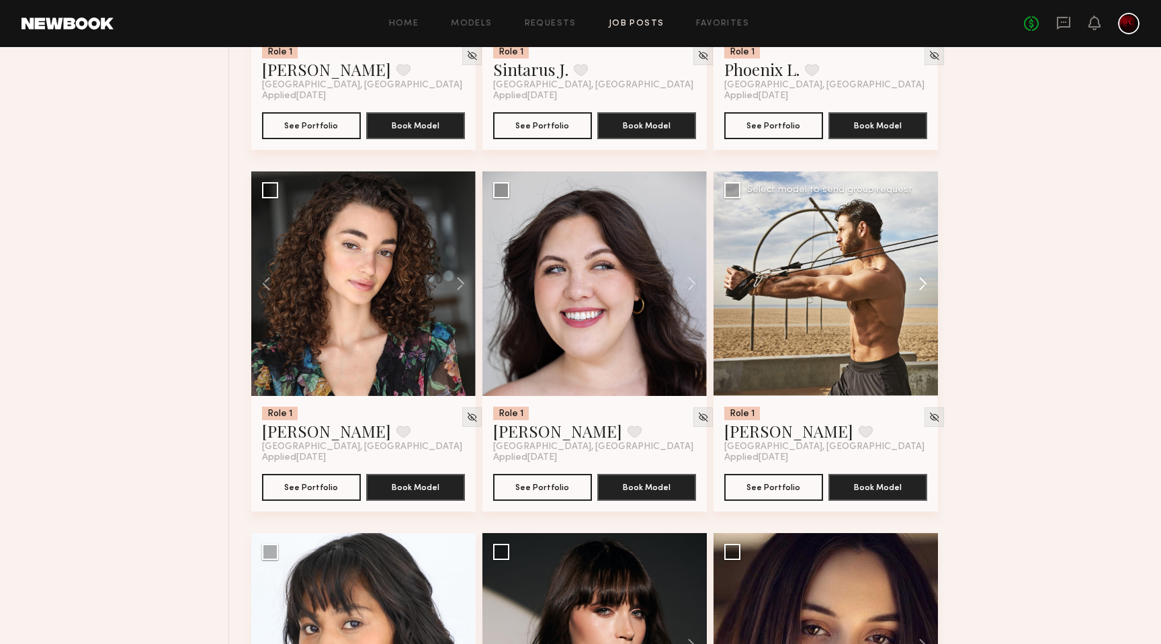
click at [921, 278] on button at bounding box center [916, 283] width 43 height 224
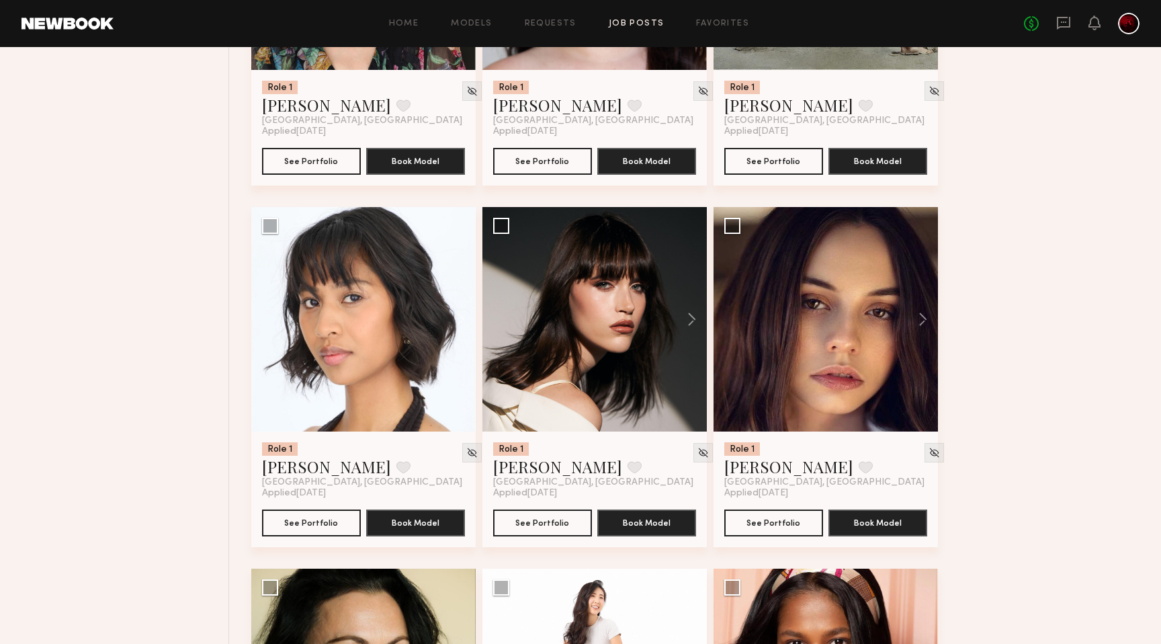
scroll to position [1119, 0]
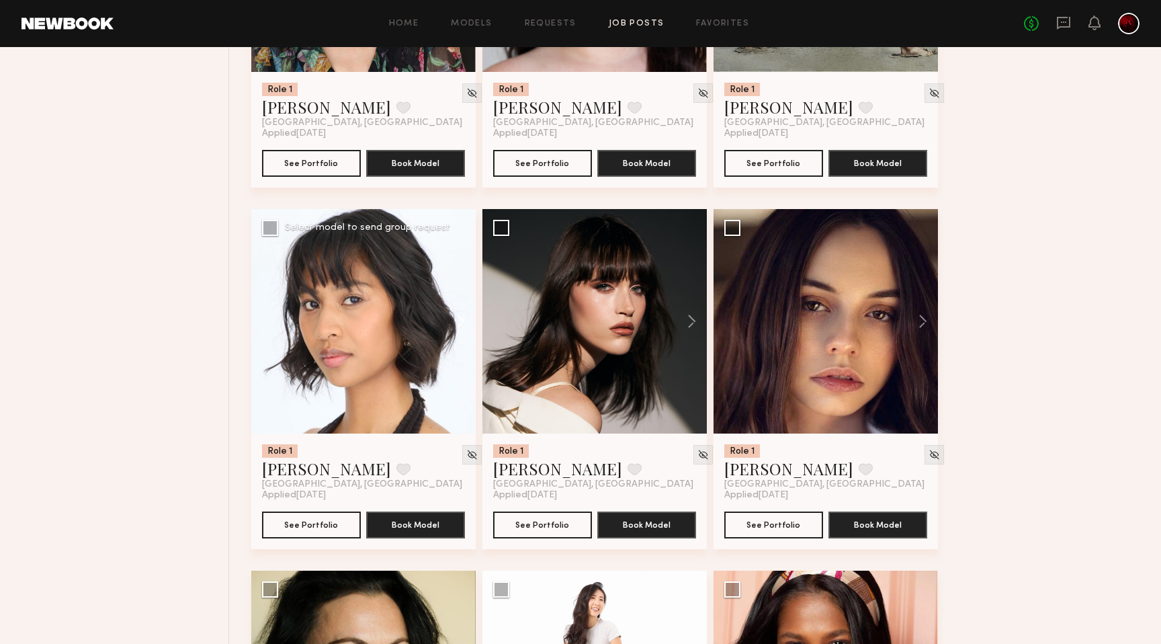
click at [453, 325] on button at bounding box center [454, 321] width 43 height 224
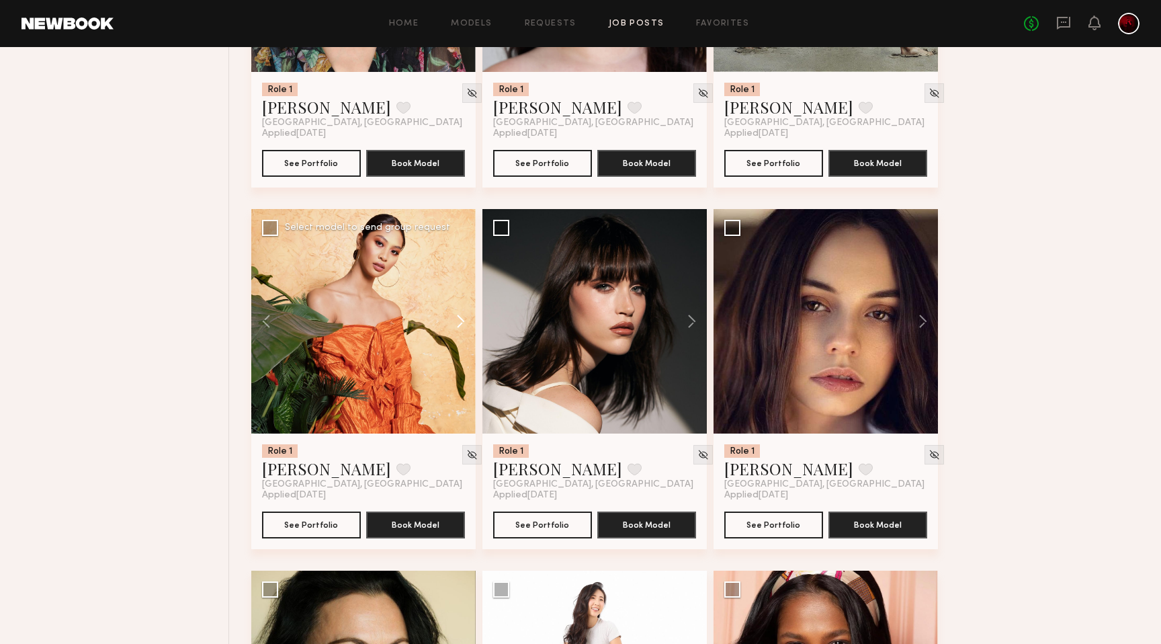
click at [453, 325] on button at bounding box center [454, 321] width 43 height 224
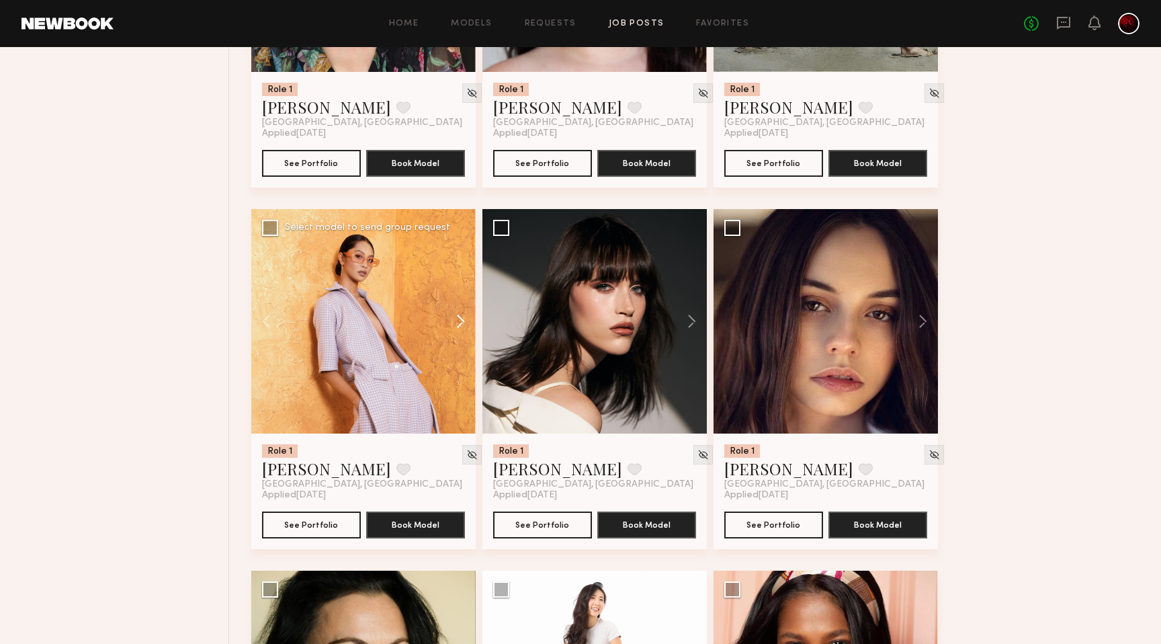
click at [453, 325] on button at bounding box center [454, 321] width 43 height 224
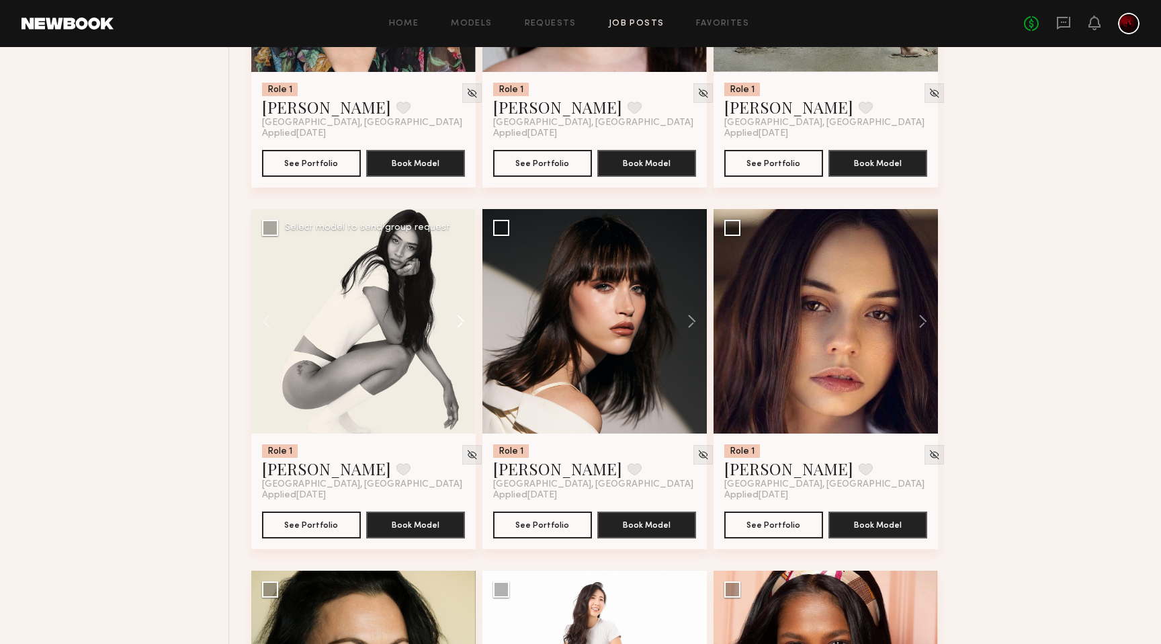
click at [453, 325] on button at bounding box center [454, 321] width 43 height 224
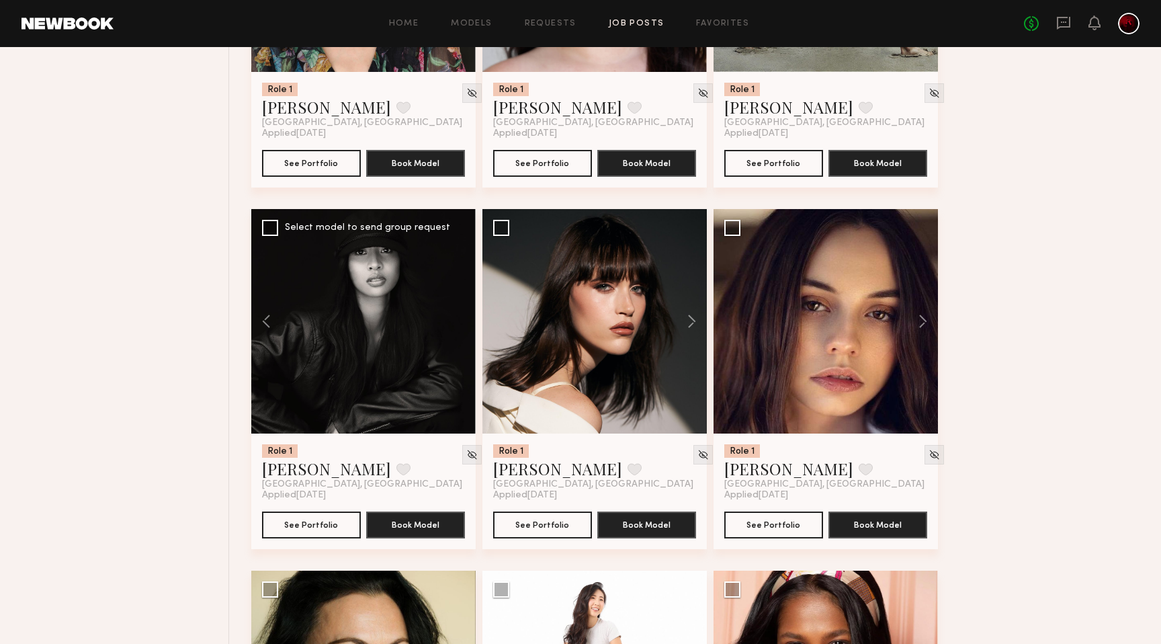
click at [453, 325] on div at bounding box center [363, 321] width 224 height 224
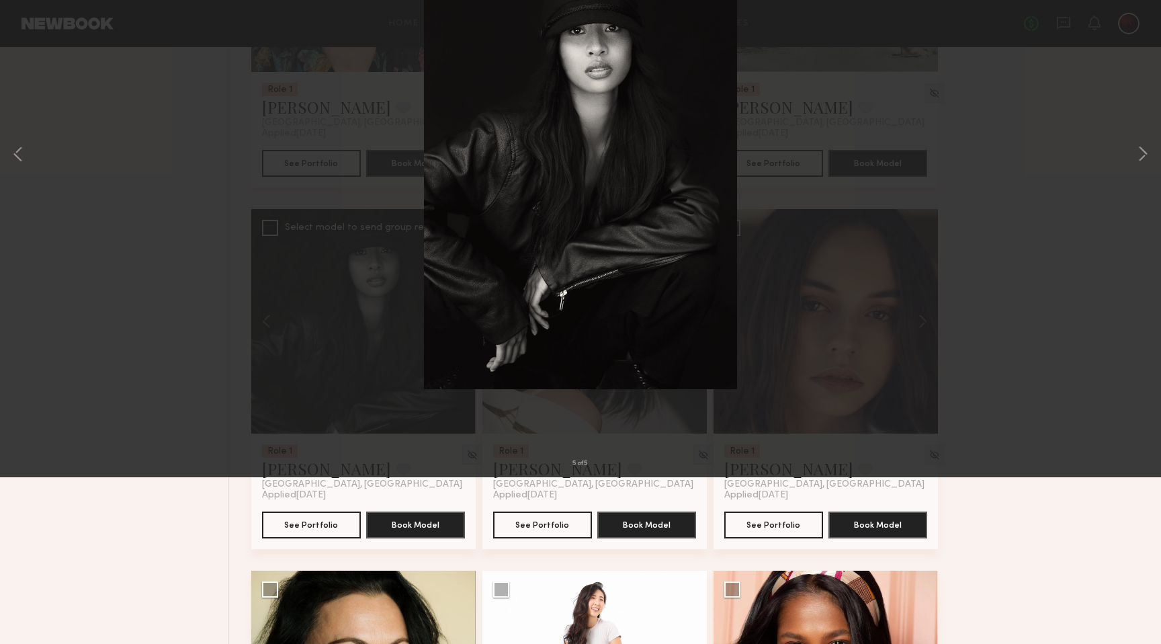
click at [136, 253] on div "5 of 5" at bounding box center [580, 322] width 1161 height 644
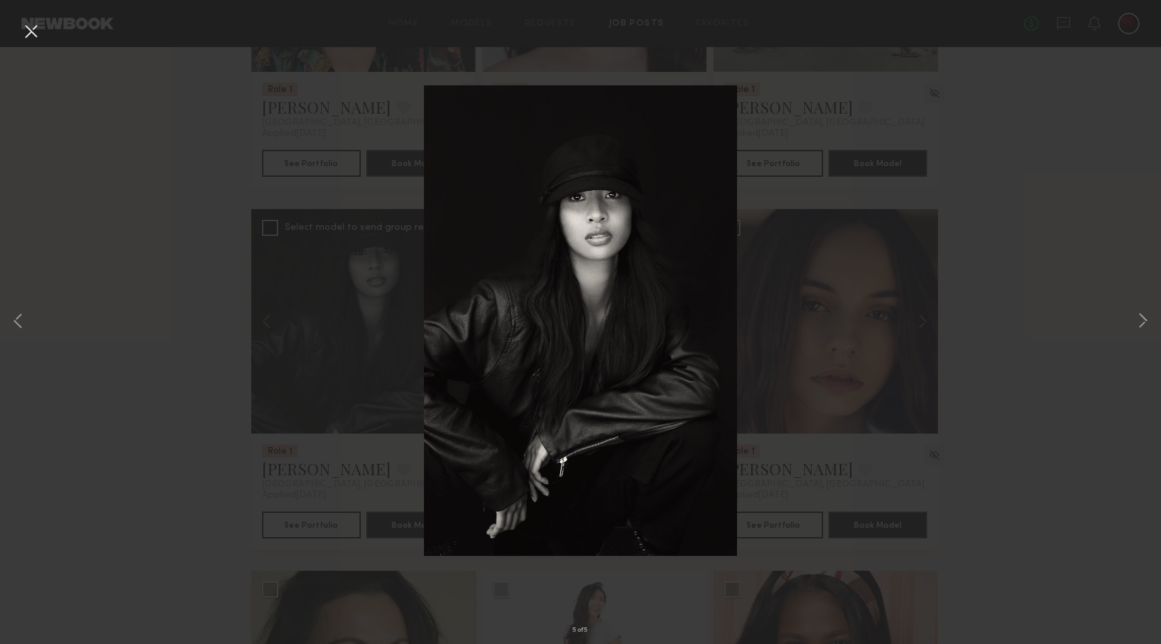
click at [30, 37] on button at bounding box center [30, 32] width 21 height 24
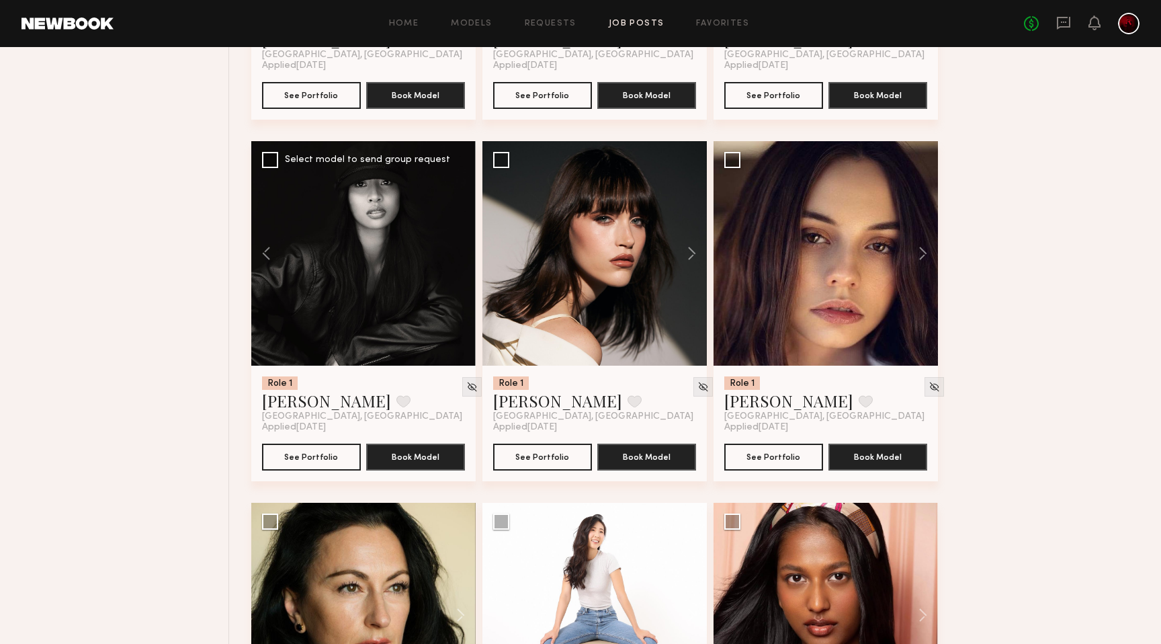
scroll to position [1190, 0]
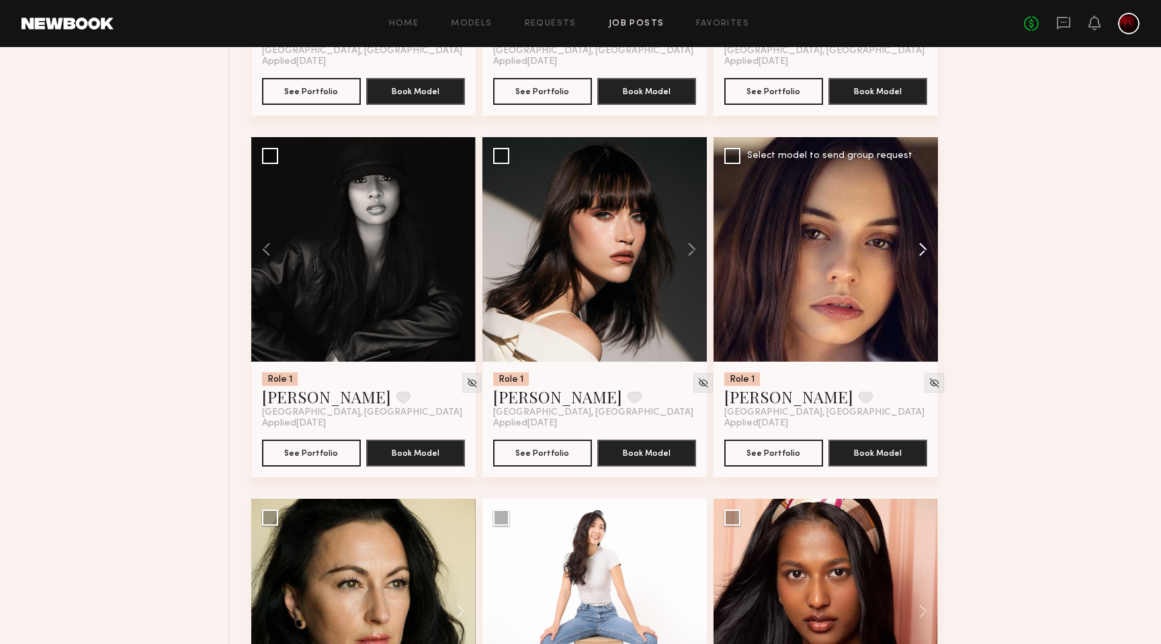
click at [928, 255] on button at bounding box center [916, 249] width 43 height 224
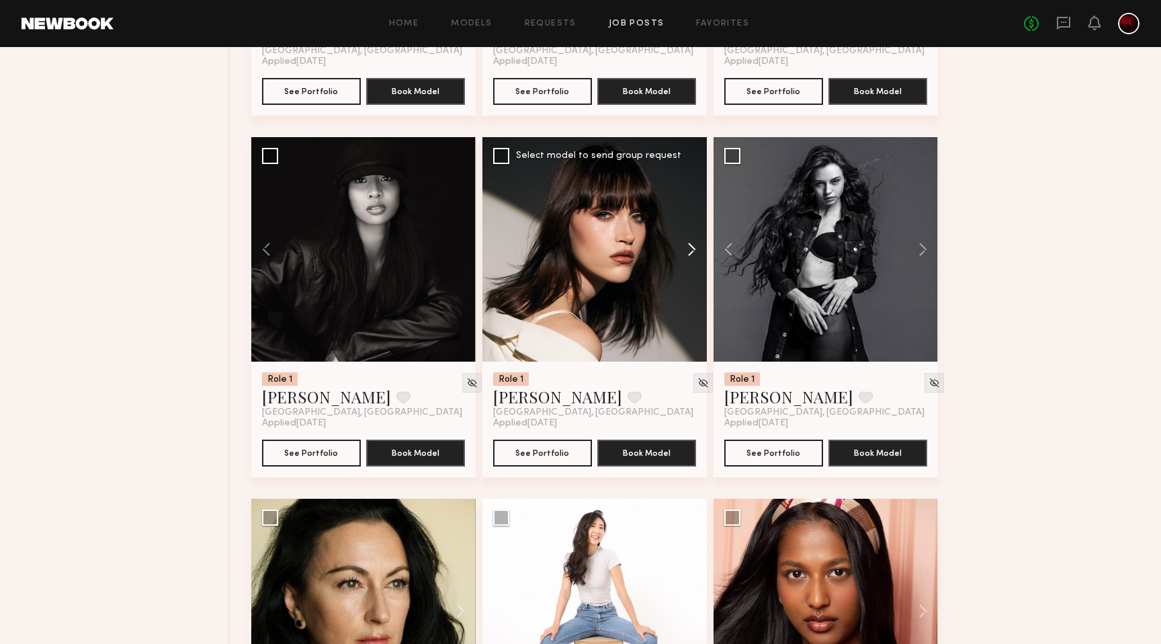
click at [683, 245] on button at bounding box center [685, 249] width 43 height 224
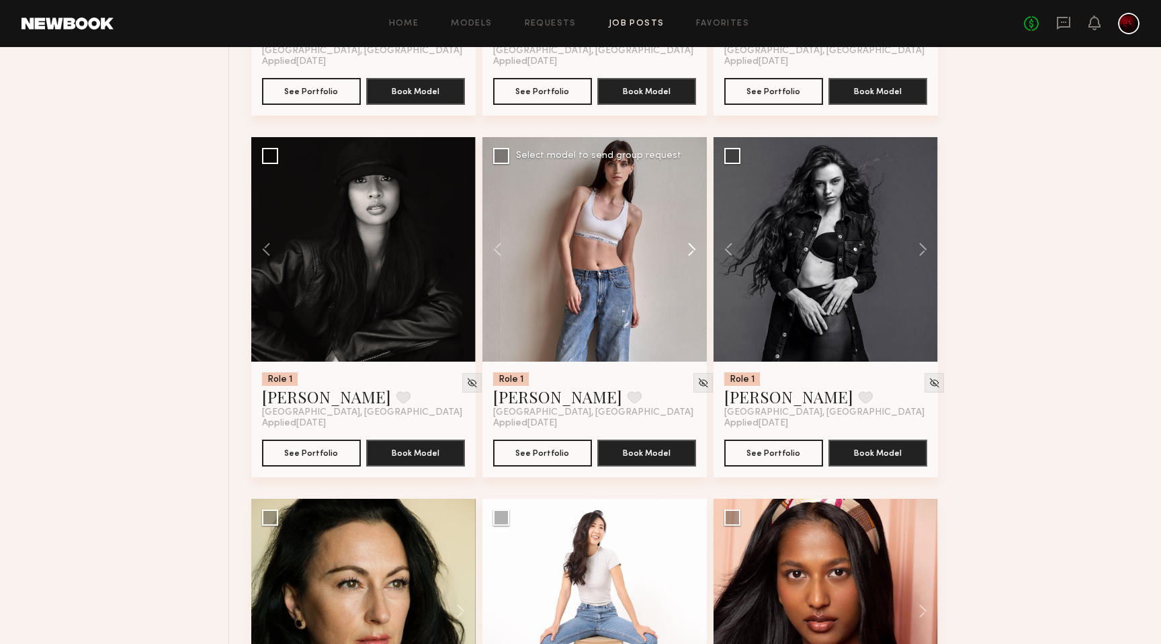
click at [685, 254] on button at bounding box center [685, 249] width 43 height 224
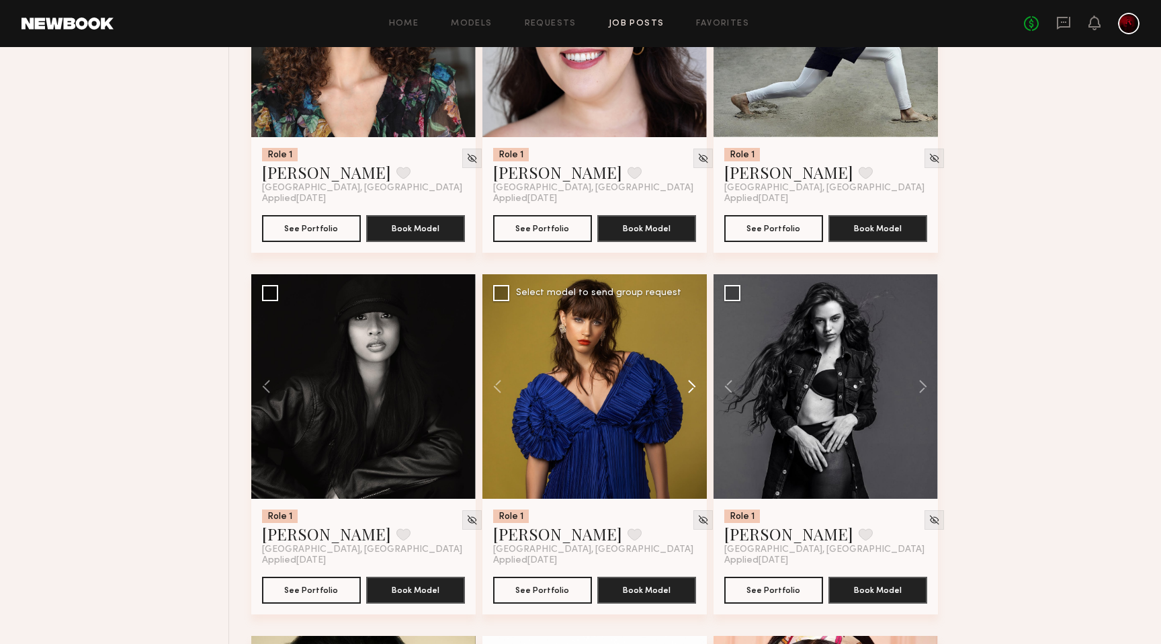
scroll to position [1053, 0]
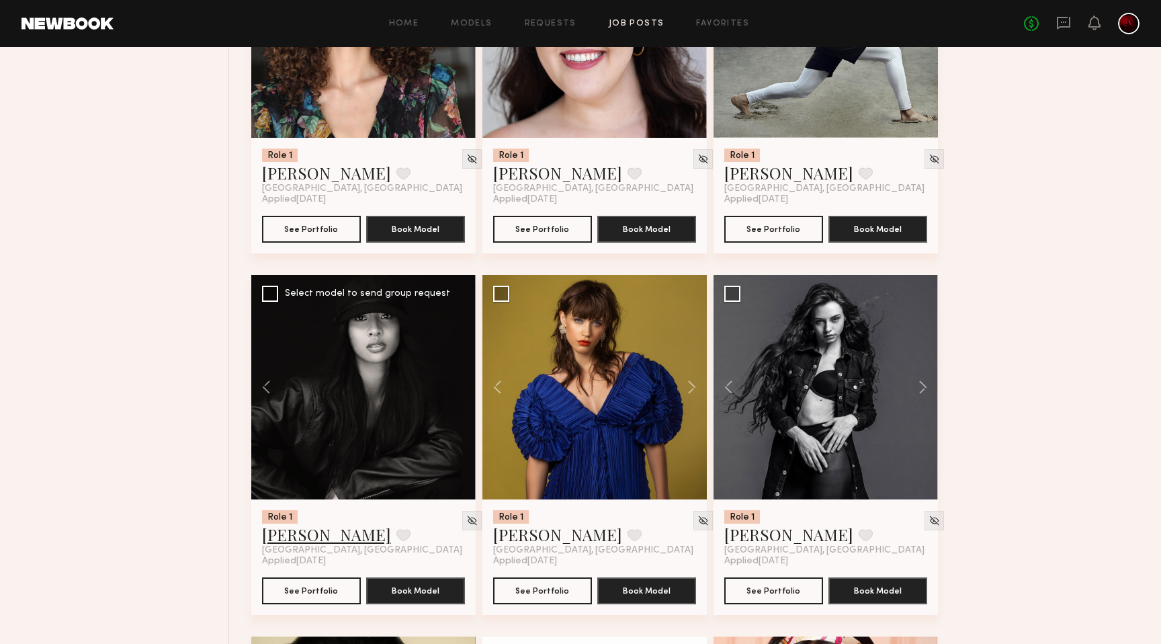
click at [277, 540] on link "Joy C." at bounding box center [326, 533] width 129 height 21
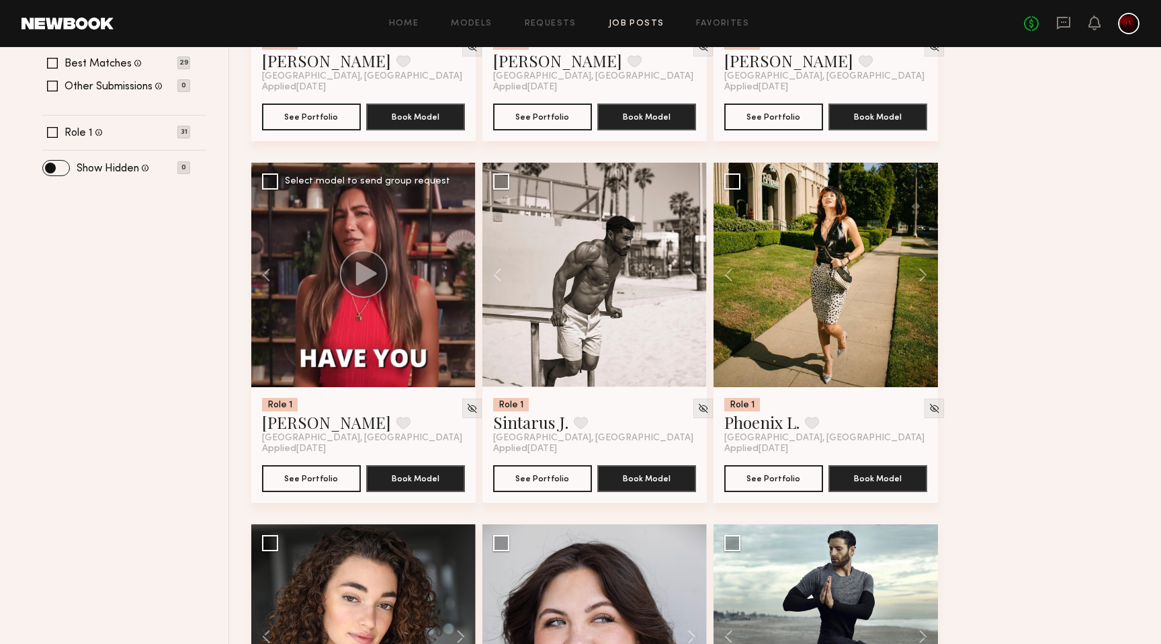
scroll to position [420, 0]
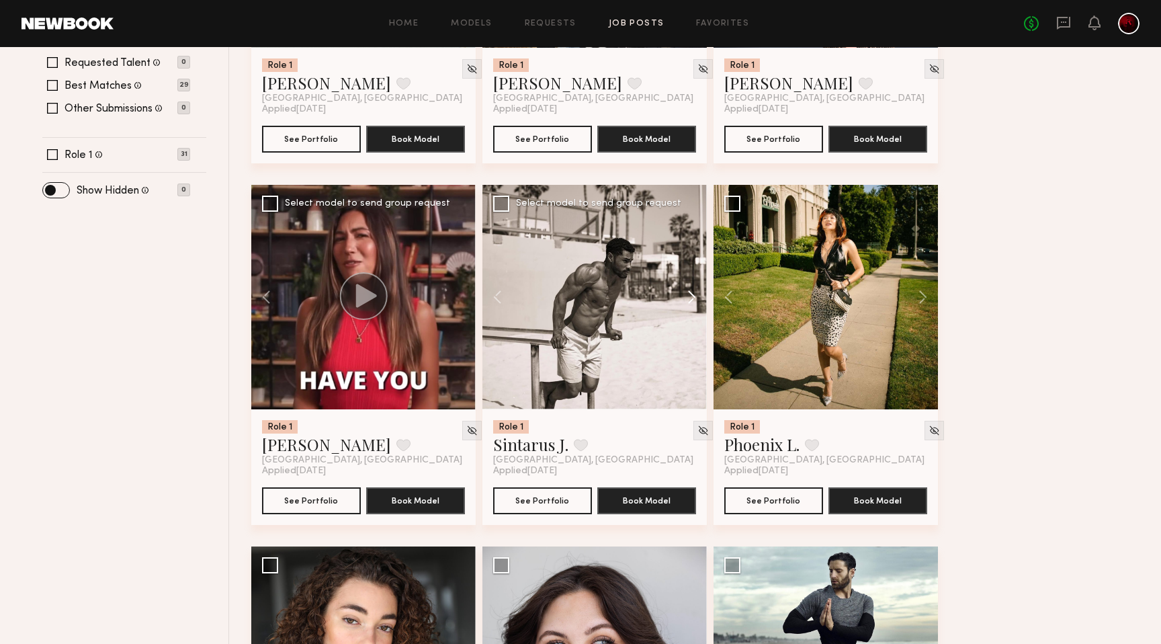
click at [692, 294] on button at bounding box center [685, 297] width 43 height 224
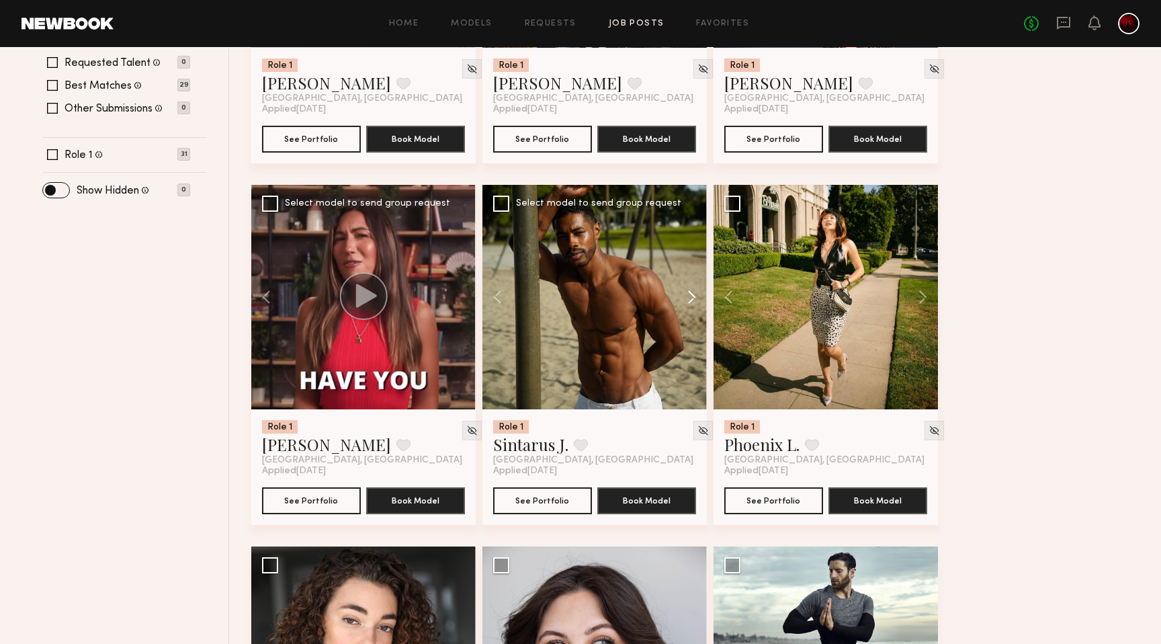
click at [692, 294] on button at bounding box center [685, 297] width 43 height 224
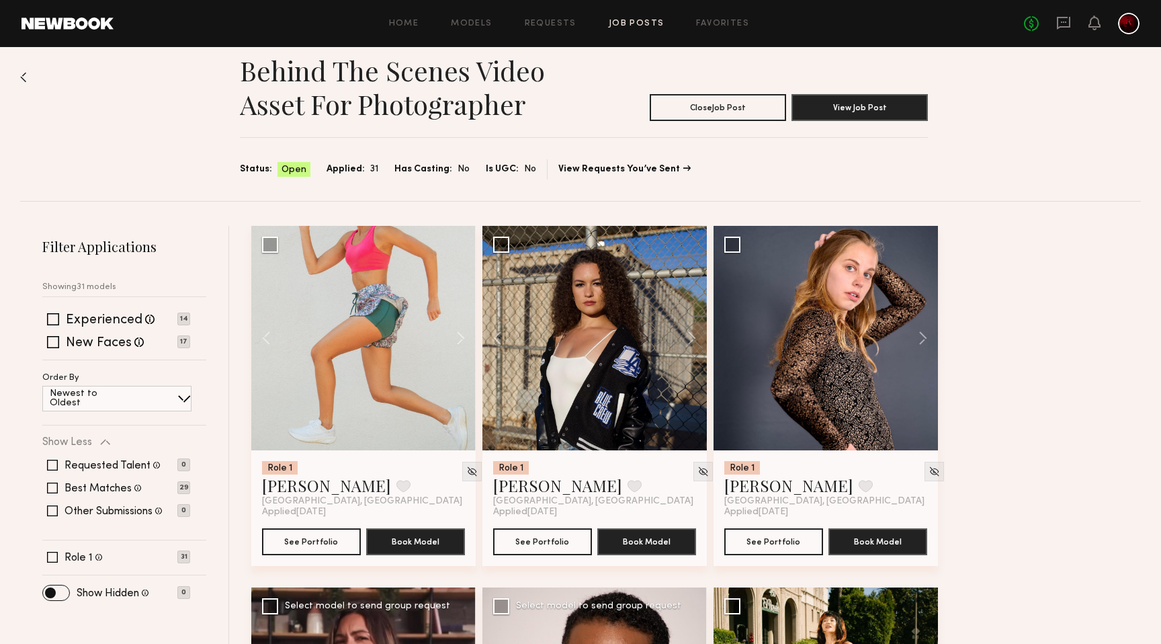
scroll to position [0, 0]
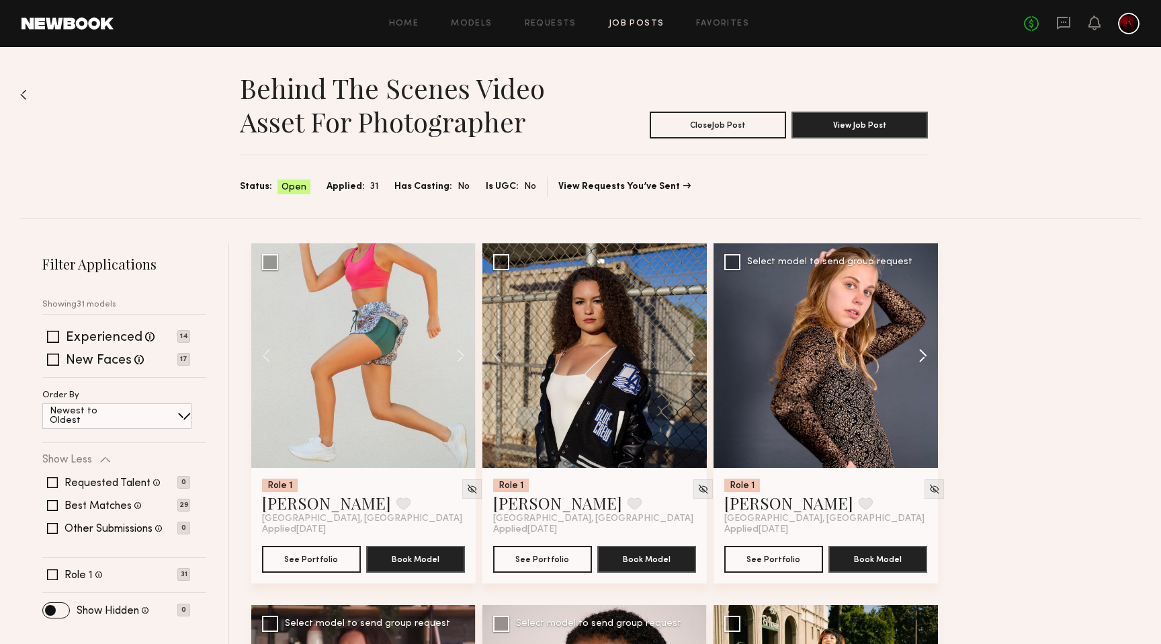
click at [924, 354] on button at bounding box center [916, 355] width 43 height 224
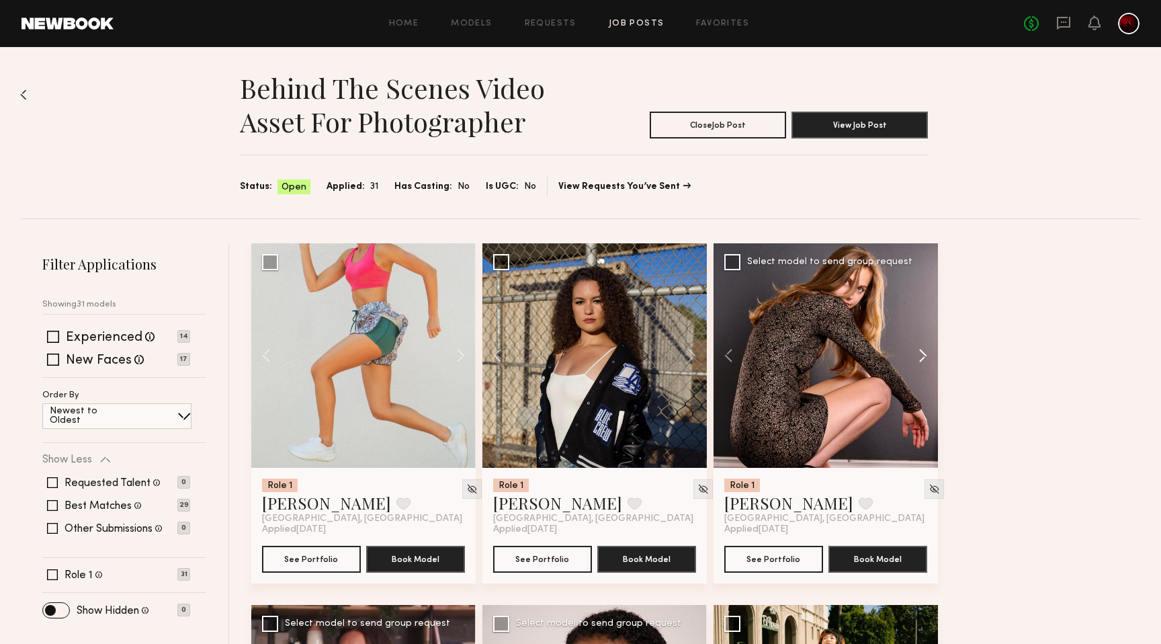
click at [924, 354] on button at bounding box center [916, 355] width 43 height 224
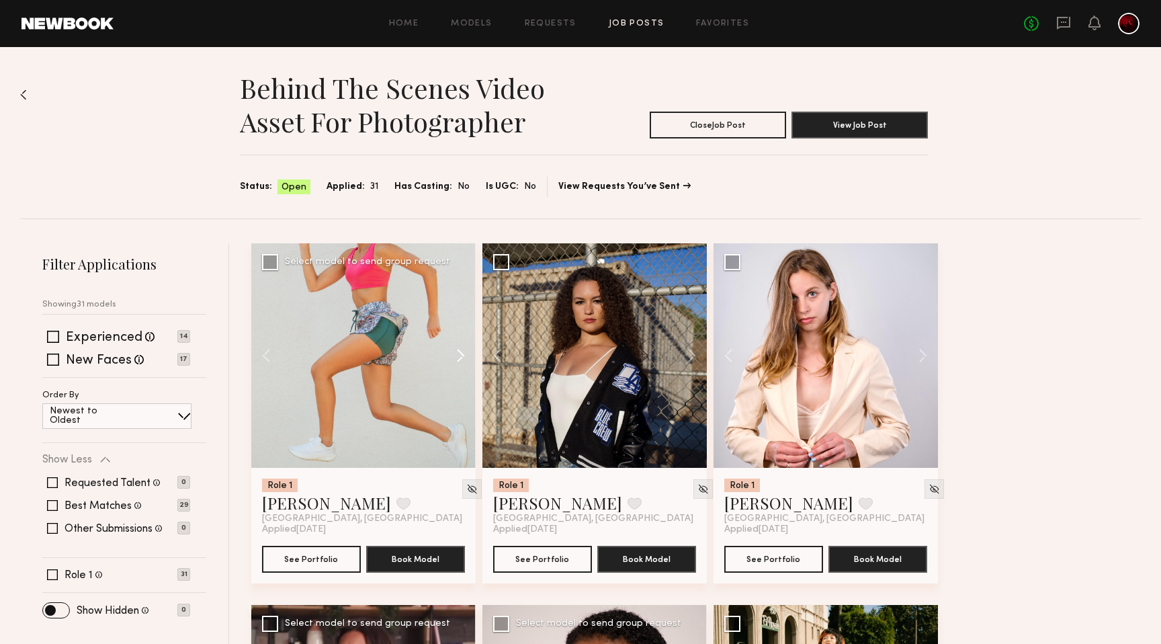
click at [458, 345] on button at bounding box center [454, 355] width 43 height 224
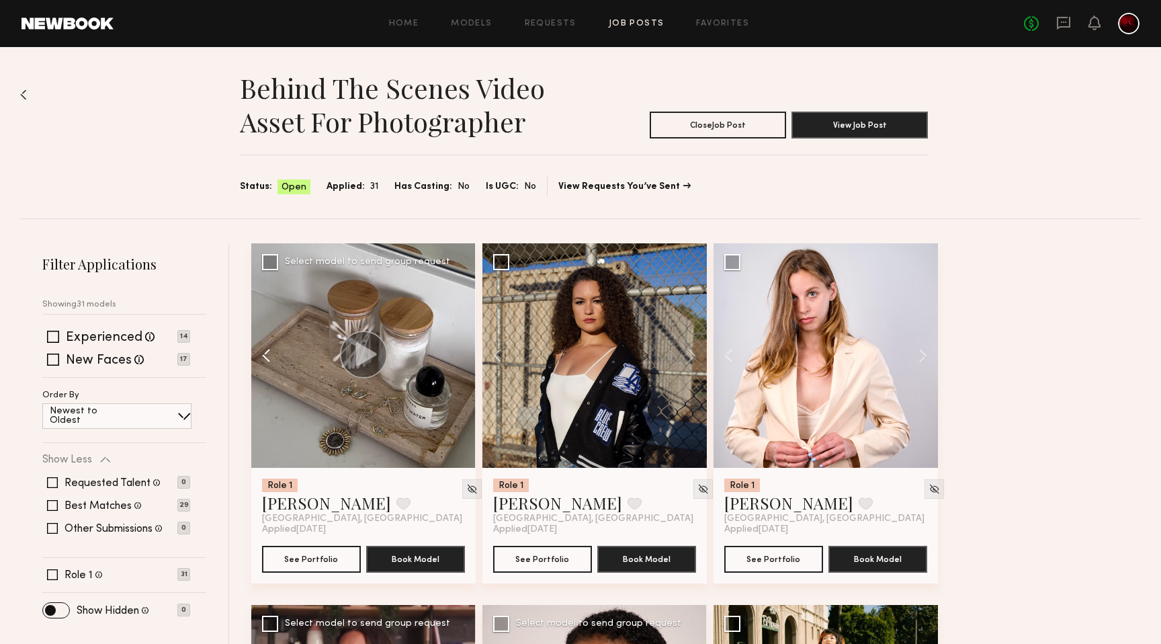
click at [269, 351] on button at bounding box center [272, 355] width 43 height 224
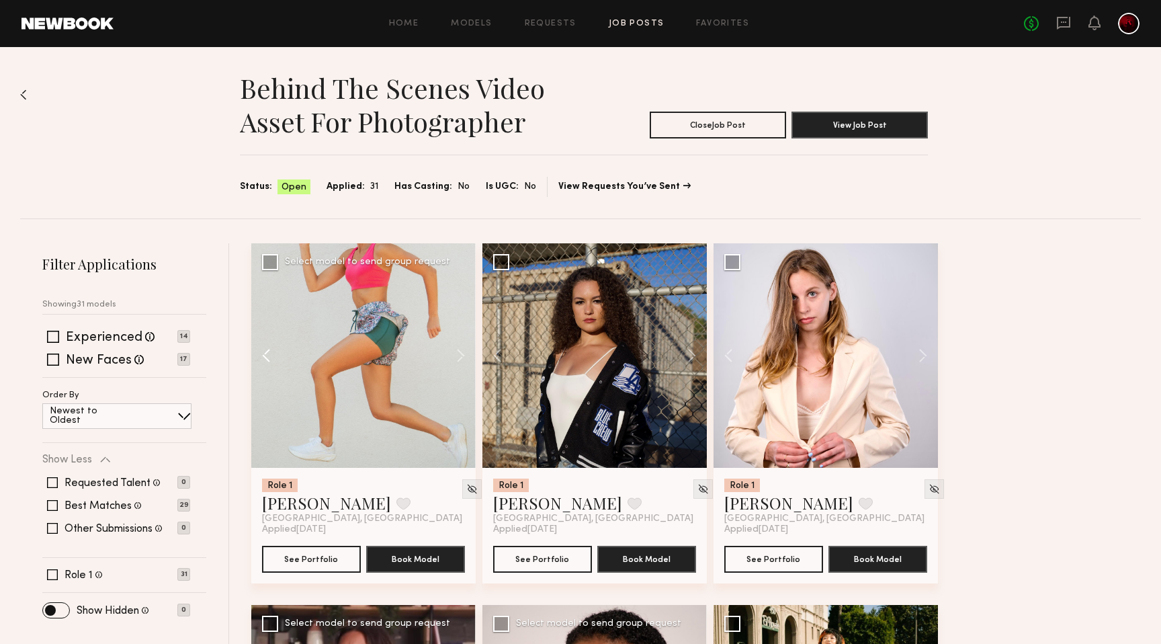
click at [269, 351] on button at bounding box center [272, 355] width 43 height 224
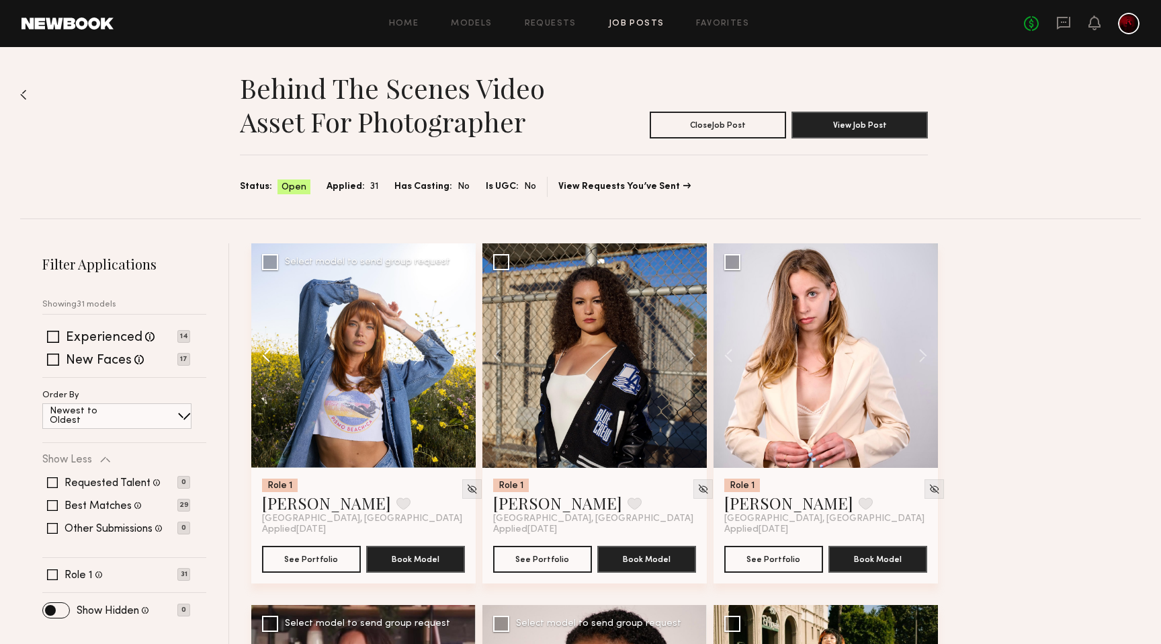
click at [269, 351] on button at bounding box center [272, 355] width 43 height 224
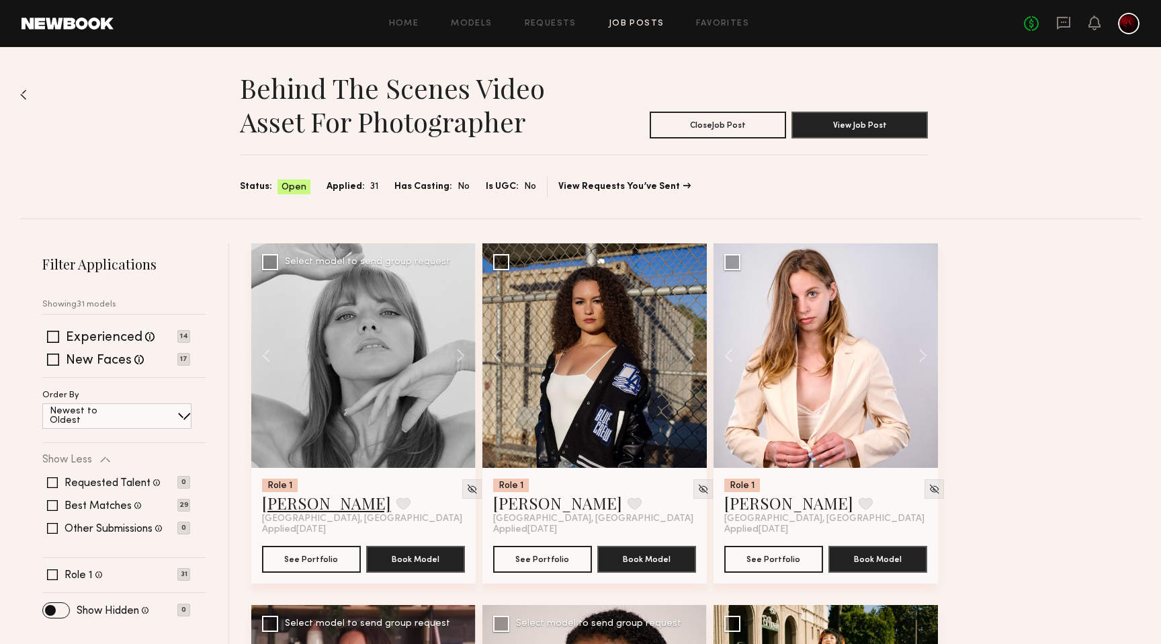
click at [279, 504] on link "Emily S." at bounding box center [326, 502] width 129 height 21
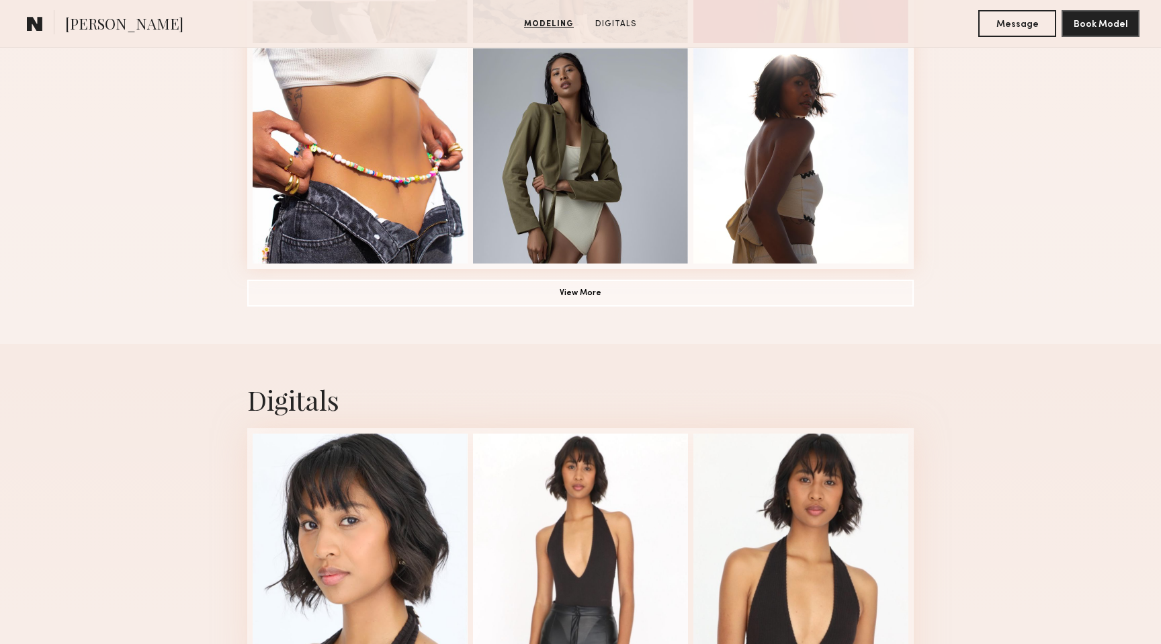
scroll to position [1317, 0]
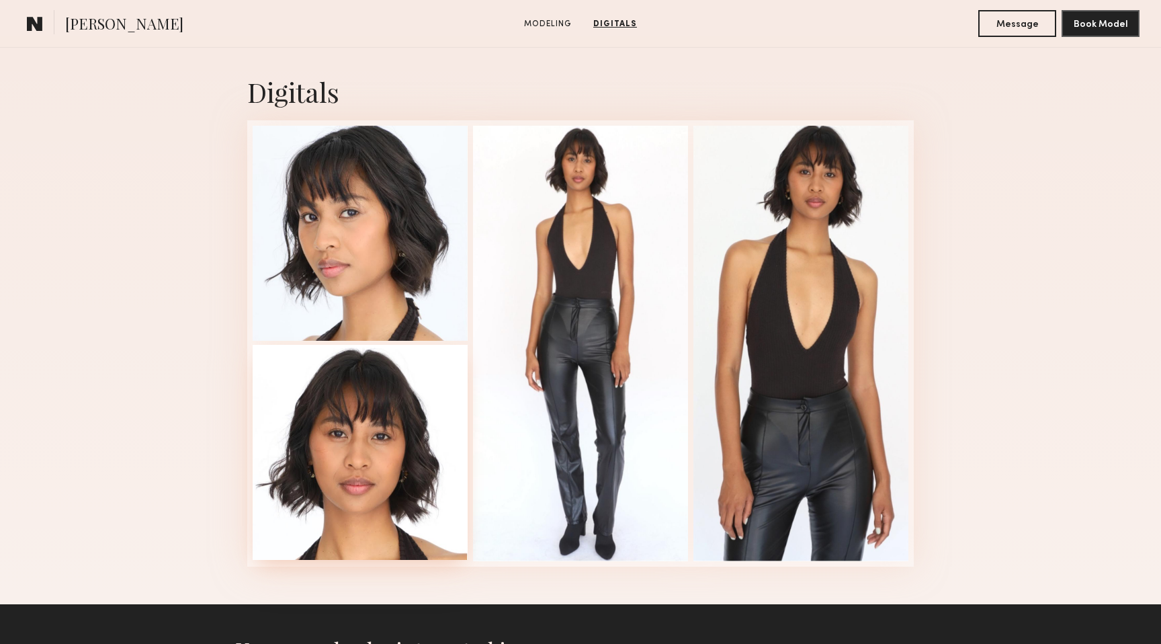
click at [382, 505] on div at bounding box center [360, 452] width 215 height 215
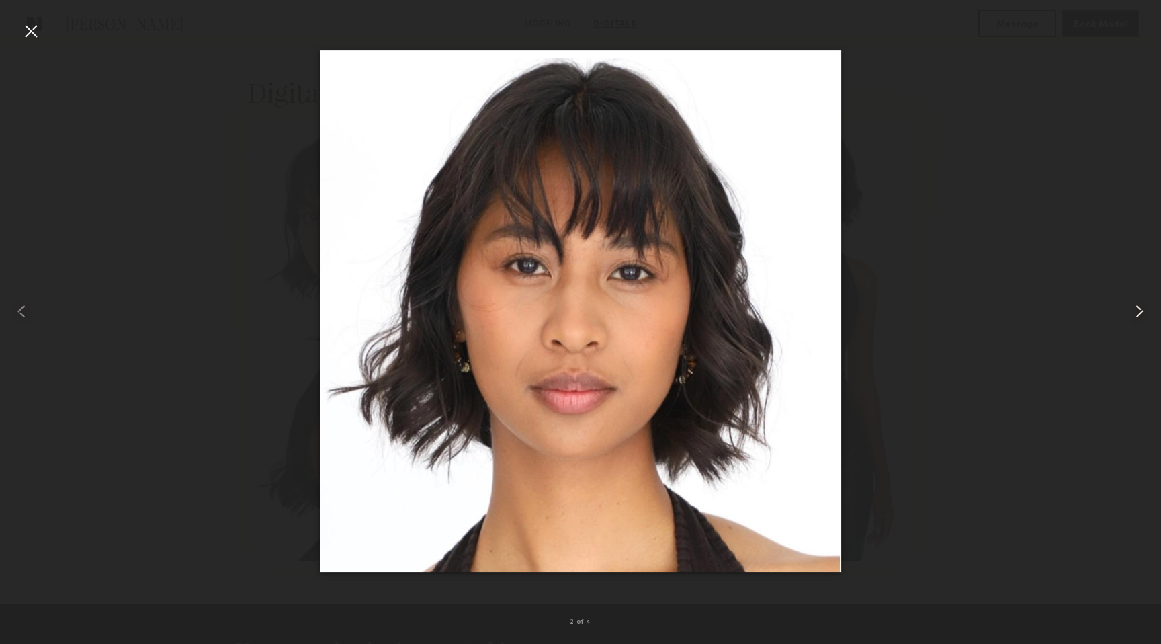
click at [1137, 306] on common-icon at bounding box center [1139, 310] width 21 height 21
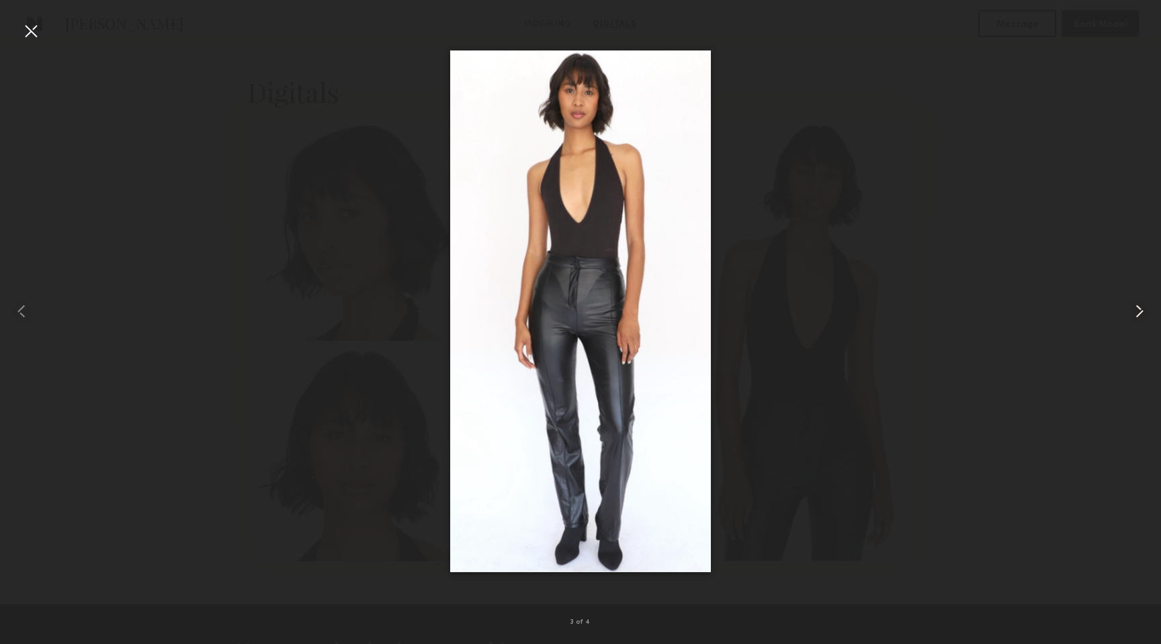
click at [1137, 306] on common-icon at bounding box center [1139, 310] width 21 height 21
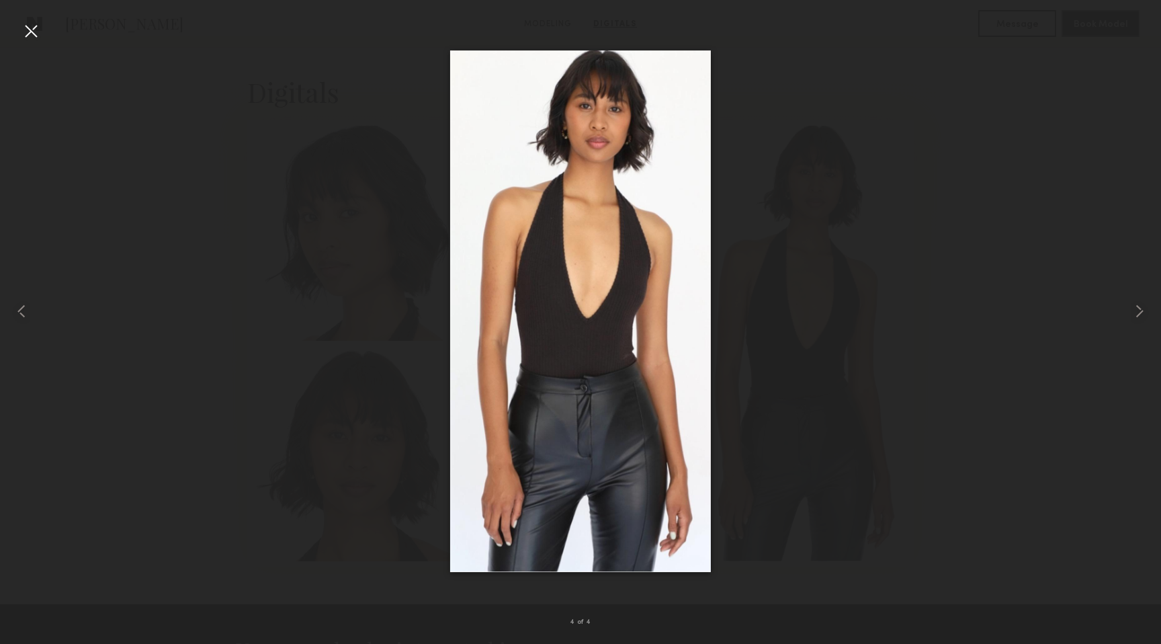
click at [35, 29] on div at bounding box center [30, 30] width 21 height 21
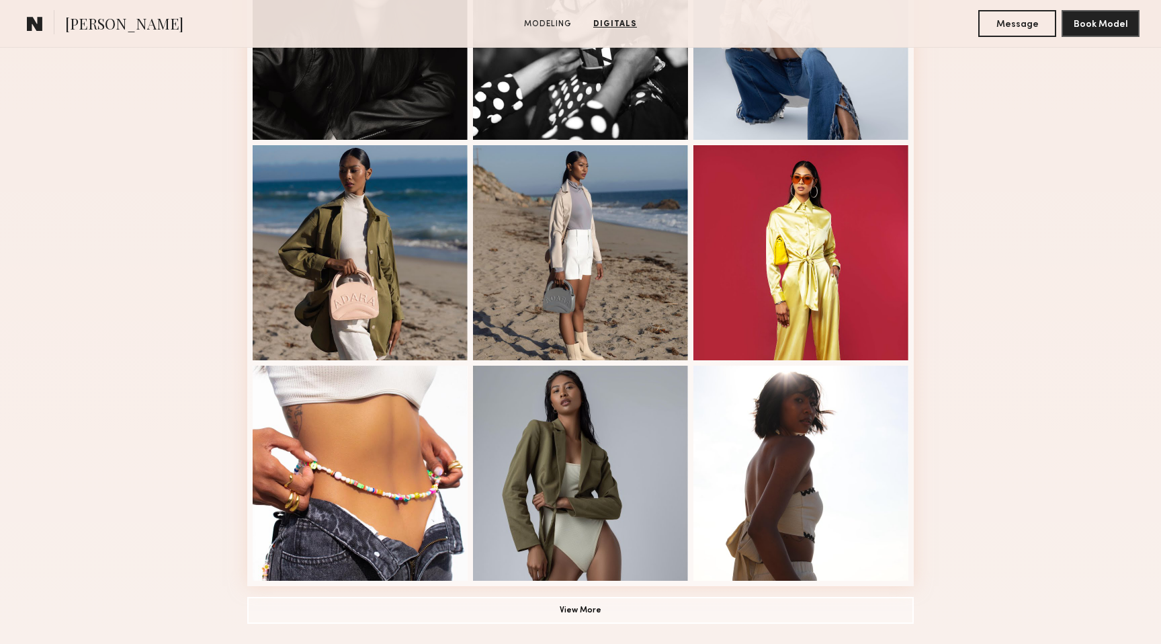
scroll to position [692, 0]
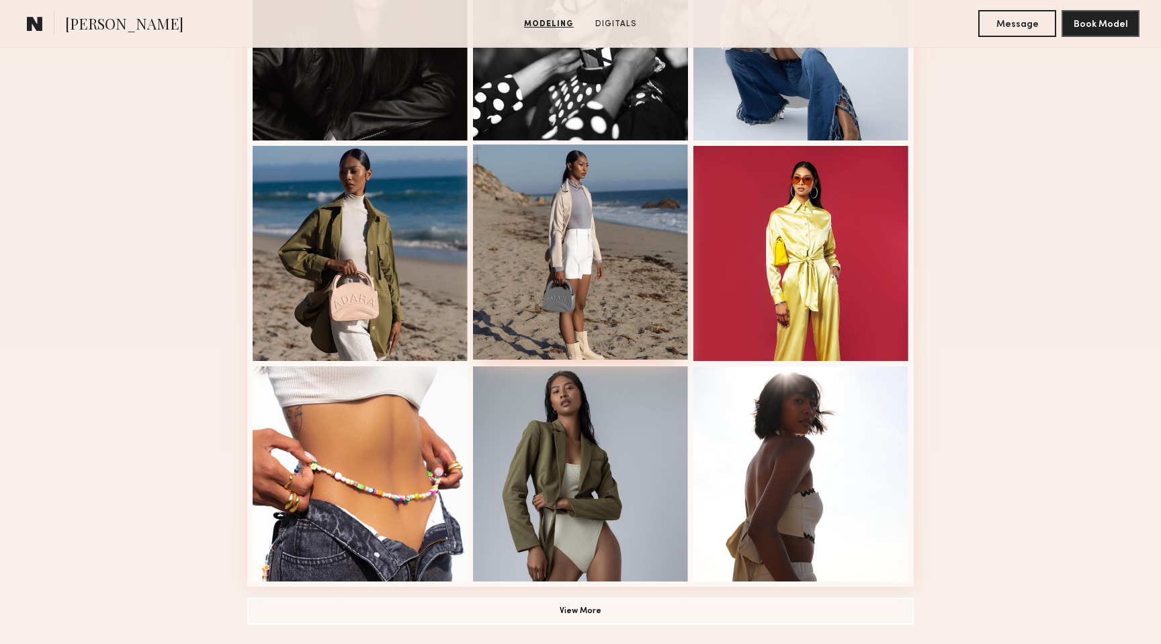
click at [596, 241] on div at bounding box center [580, 251] width 215 height 215
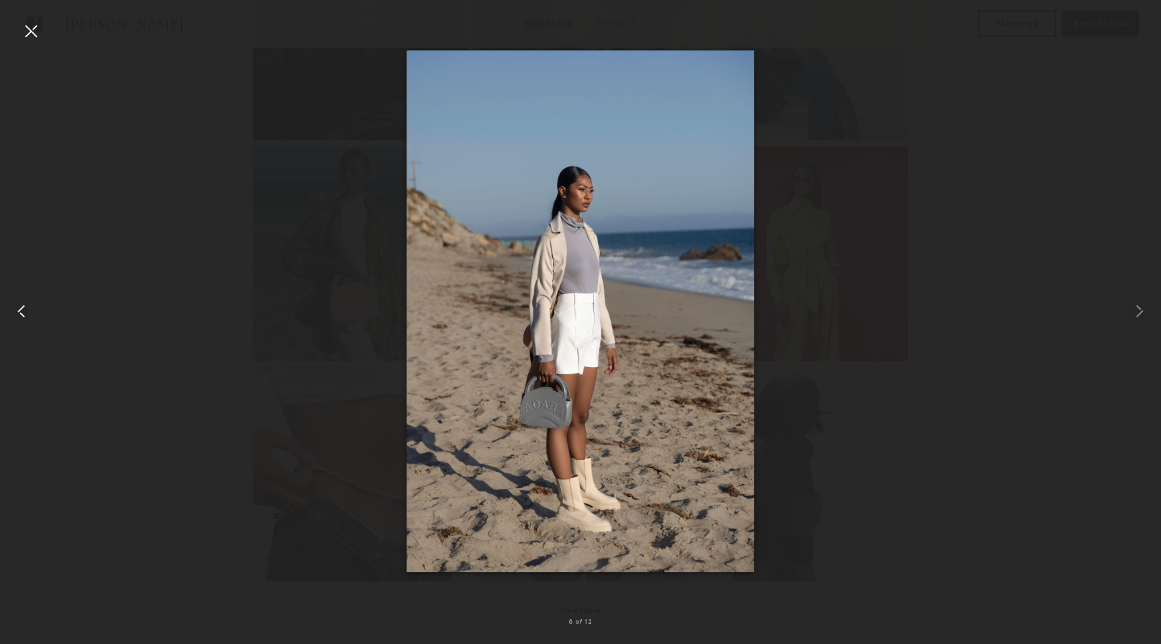
click at [31, 310] on common-icon at bounding box center [21, 310] width 21 height 21
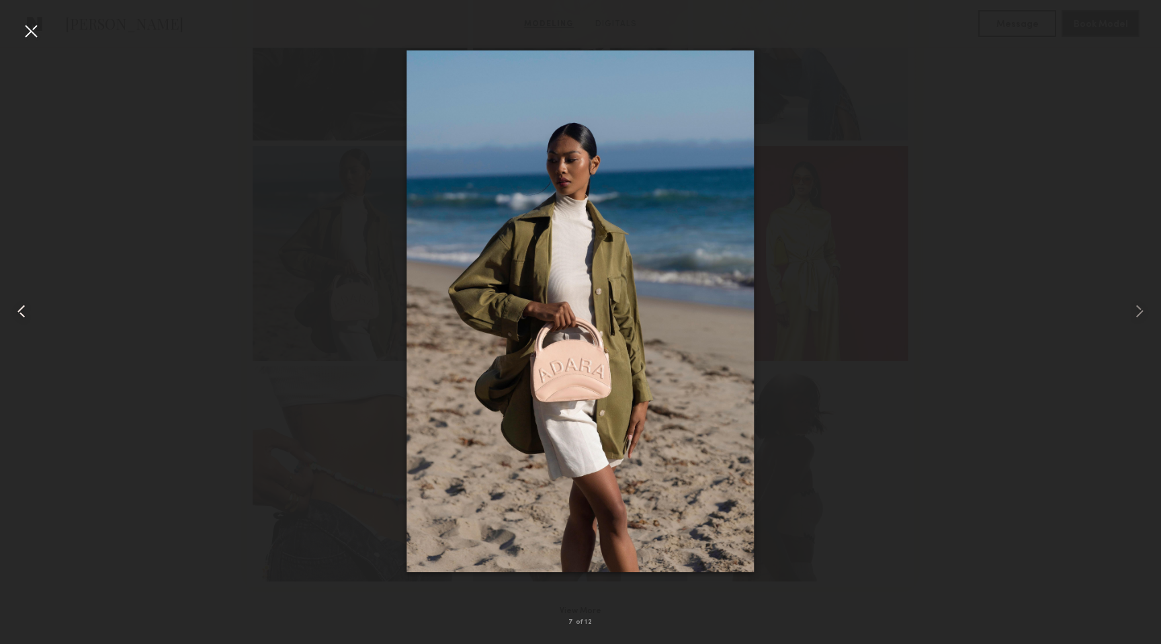
click at [31, 310] on common-icon at bounding box center [21, 310] width 21 height 21
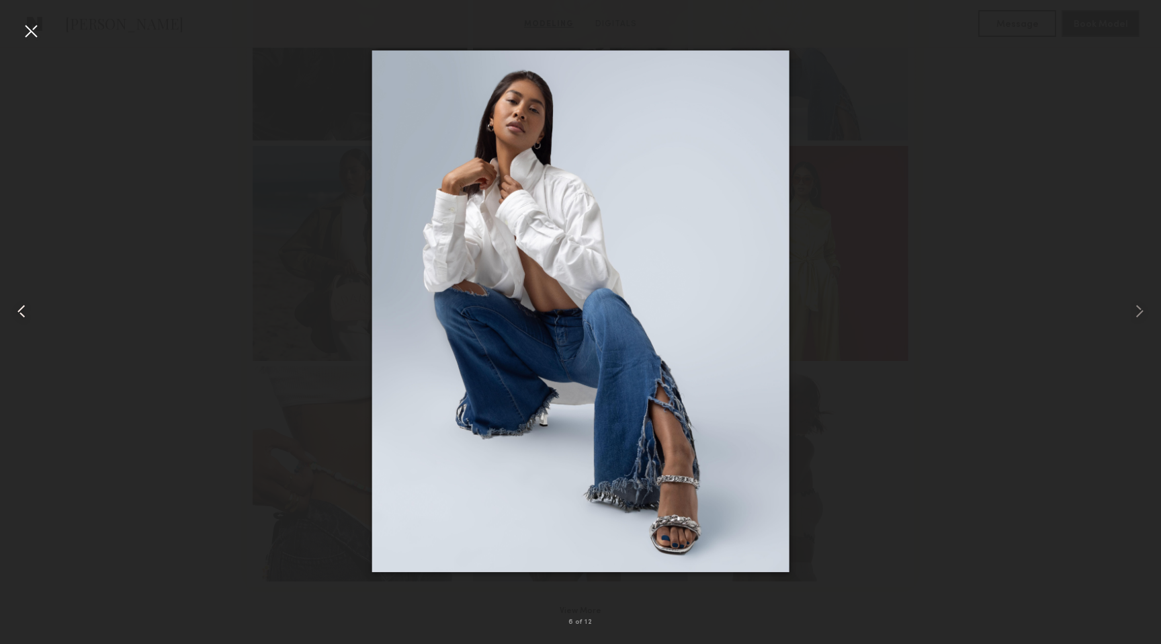
click at [31, 310] on common-icon at bounding box center [21, 310] width 21 height 21
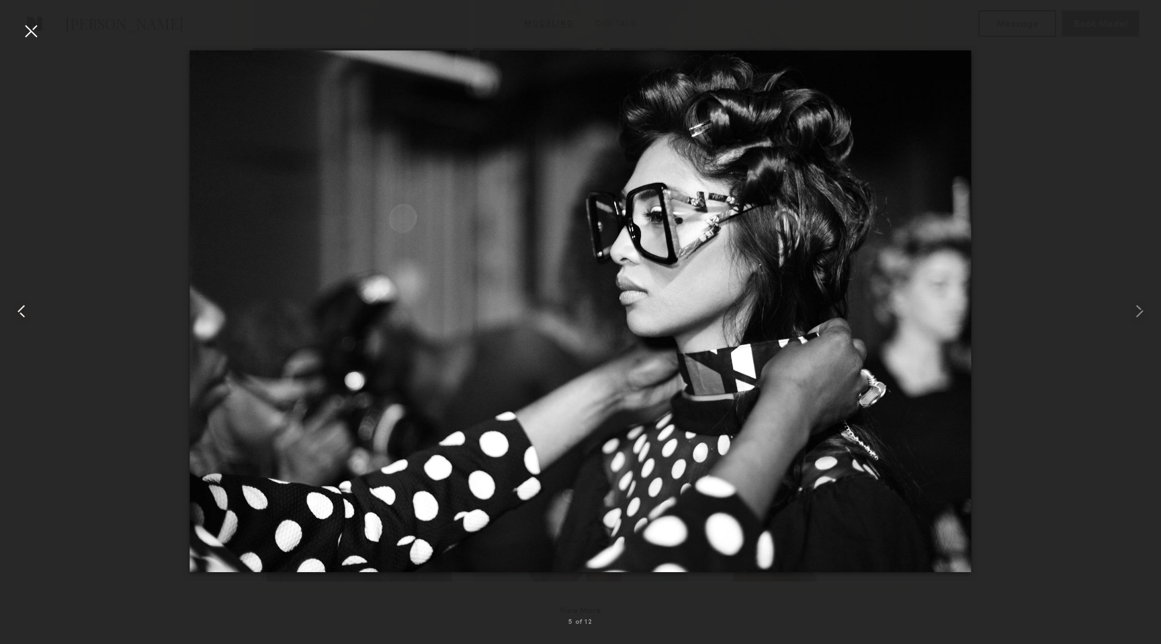
click at [31, 310] on common-icon at bounding box center [21, 310] width 21 height 21
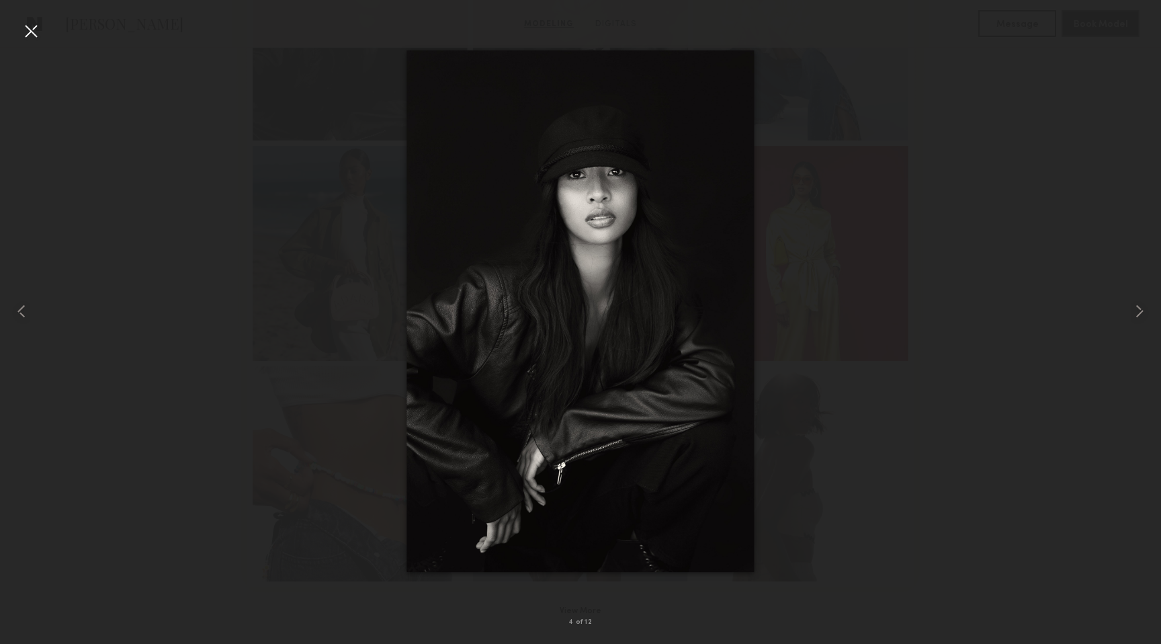
click at [36, 38] on div at bounding box center [30, 30] width 21 height 21
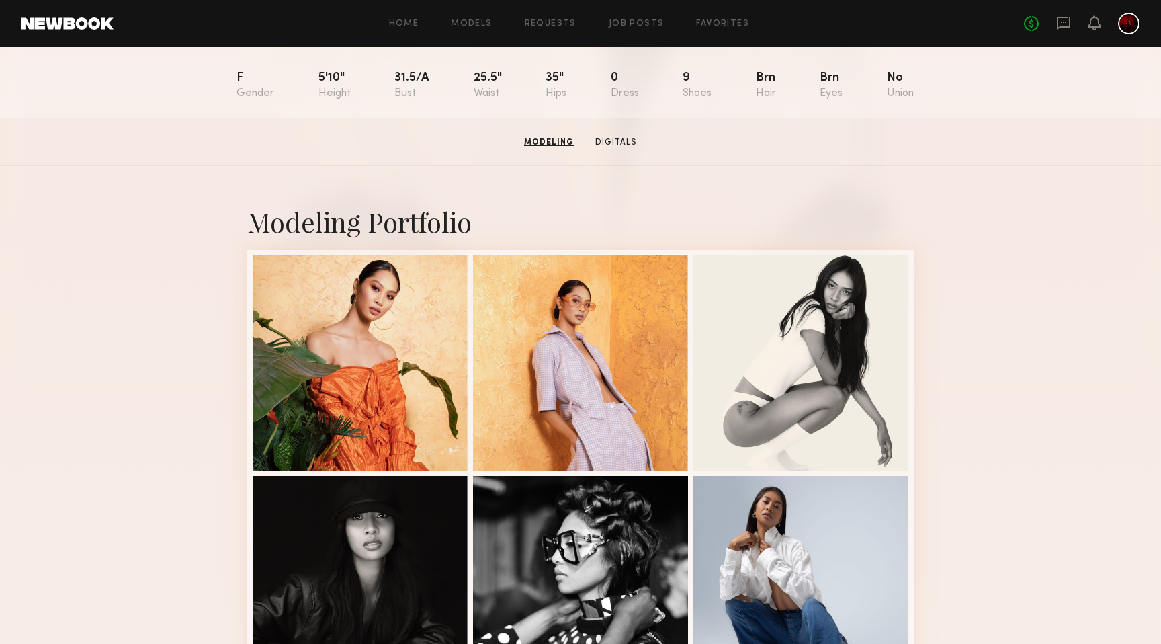
scroll to position [0, 0]
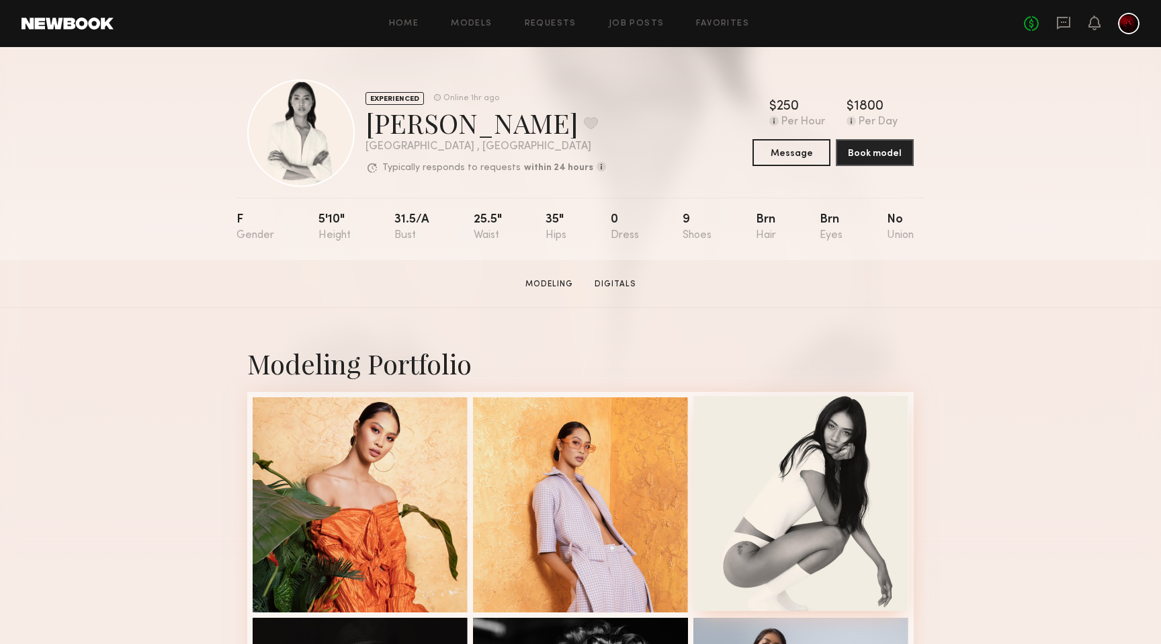
click at [817, 487] on div at bounding box center [800, 503] width 215 height 215
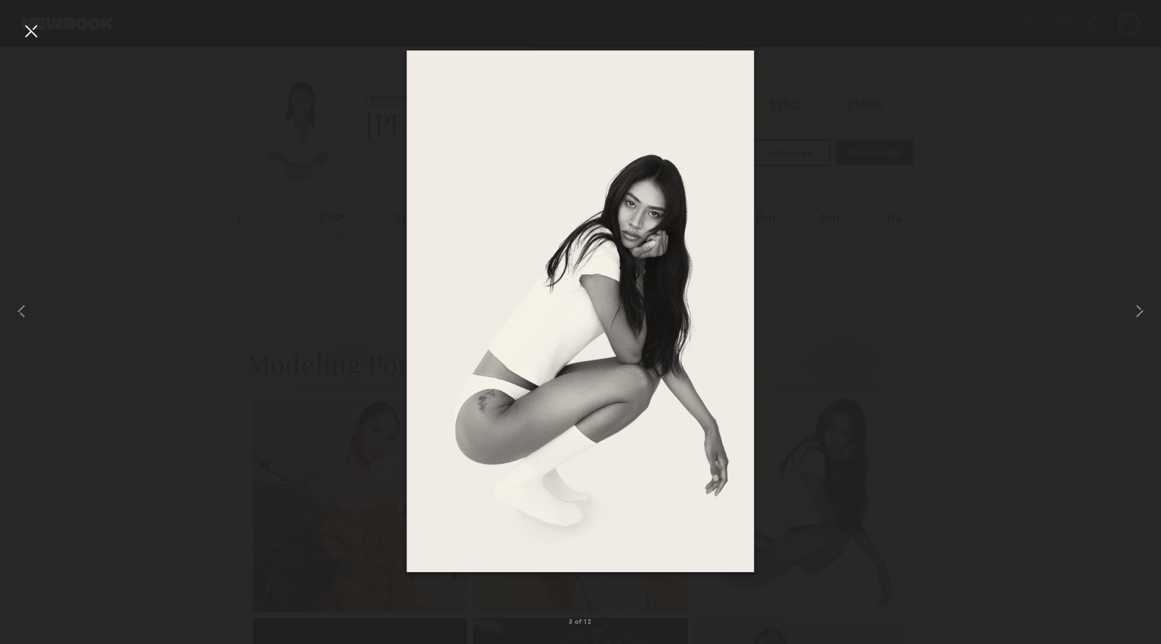
click at [40, 40] on div at bounding box center [30, 30] width 21 height 21
